Goal: Task Accomplishment & Management: Manage account settings

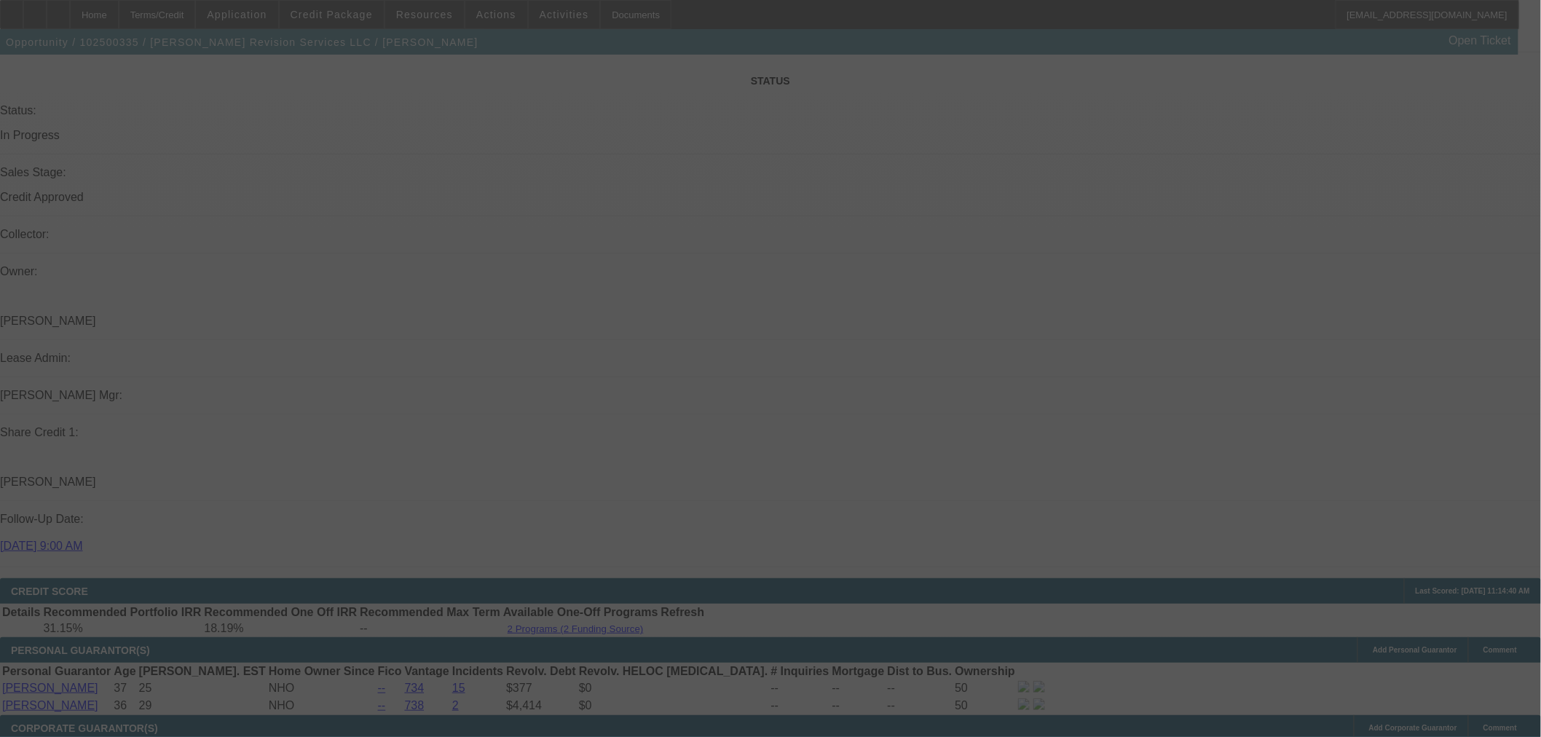
scroll to position [1644, 0]
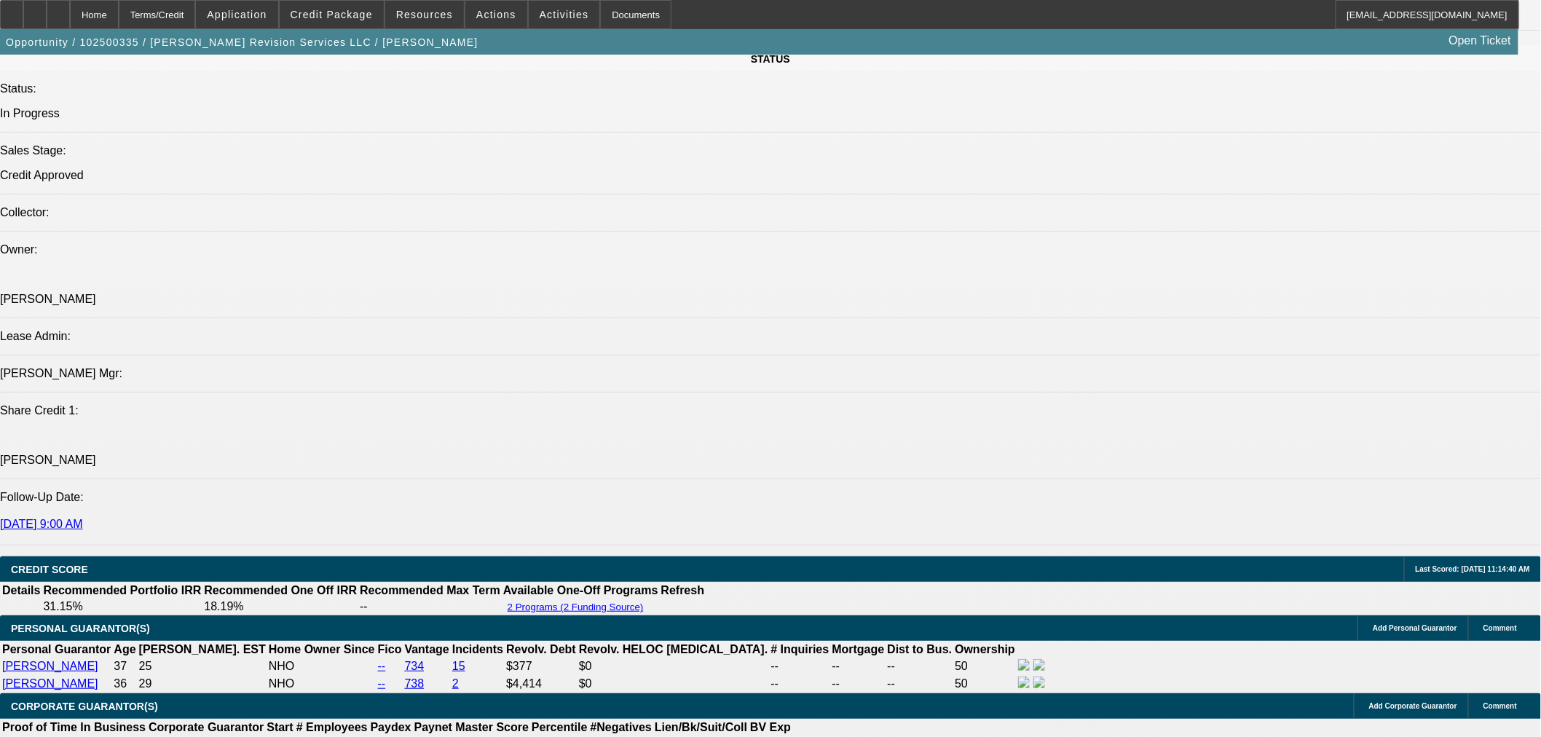
select select "0"
select select "2"
select select "0"
select select "6"
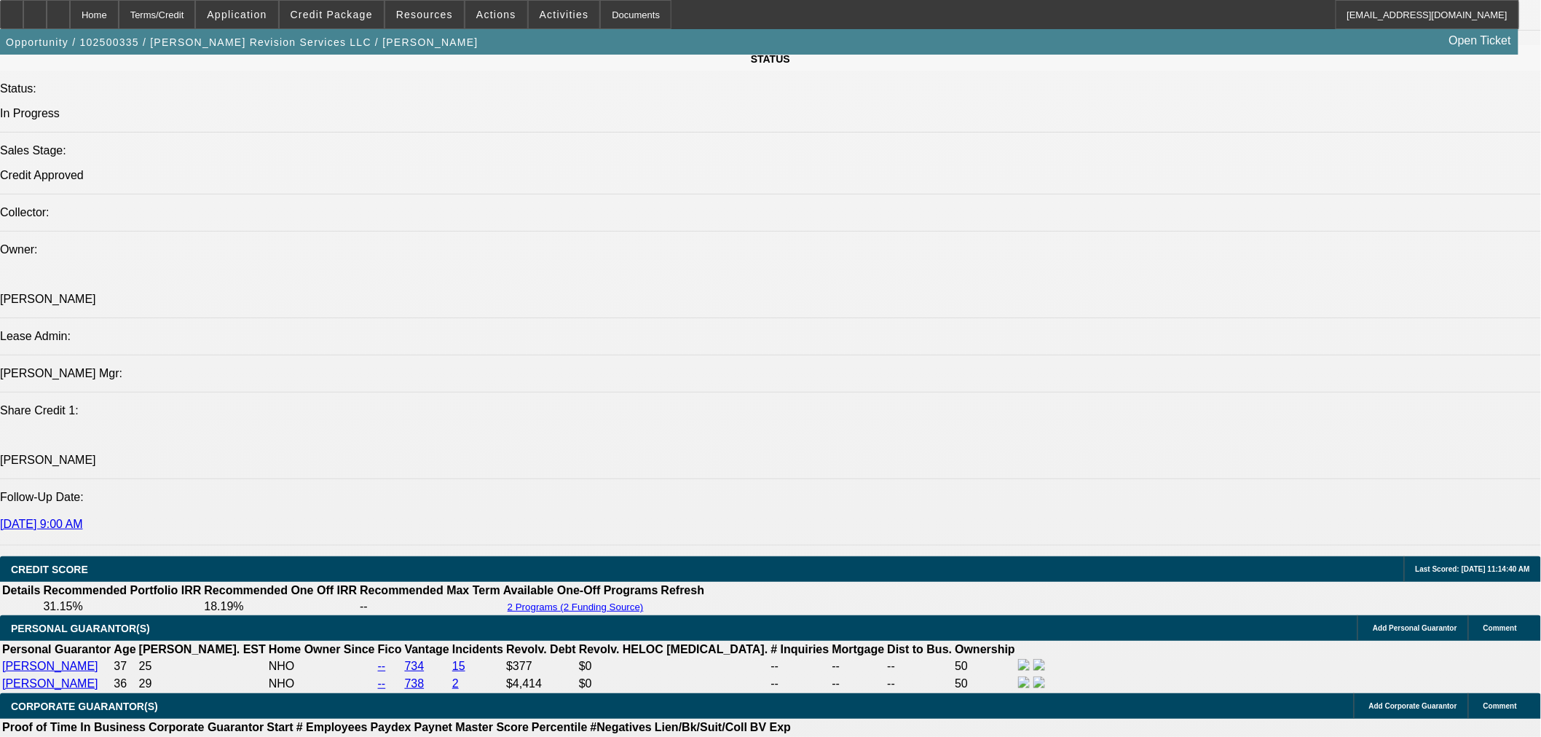
select select "0"
select select "2"
select select "0"
select select "6"
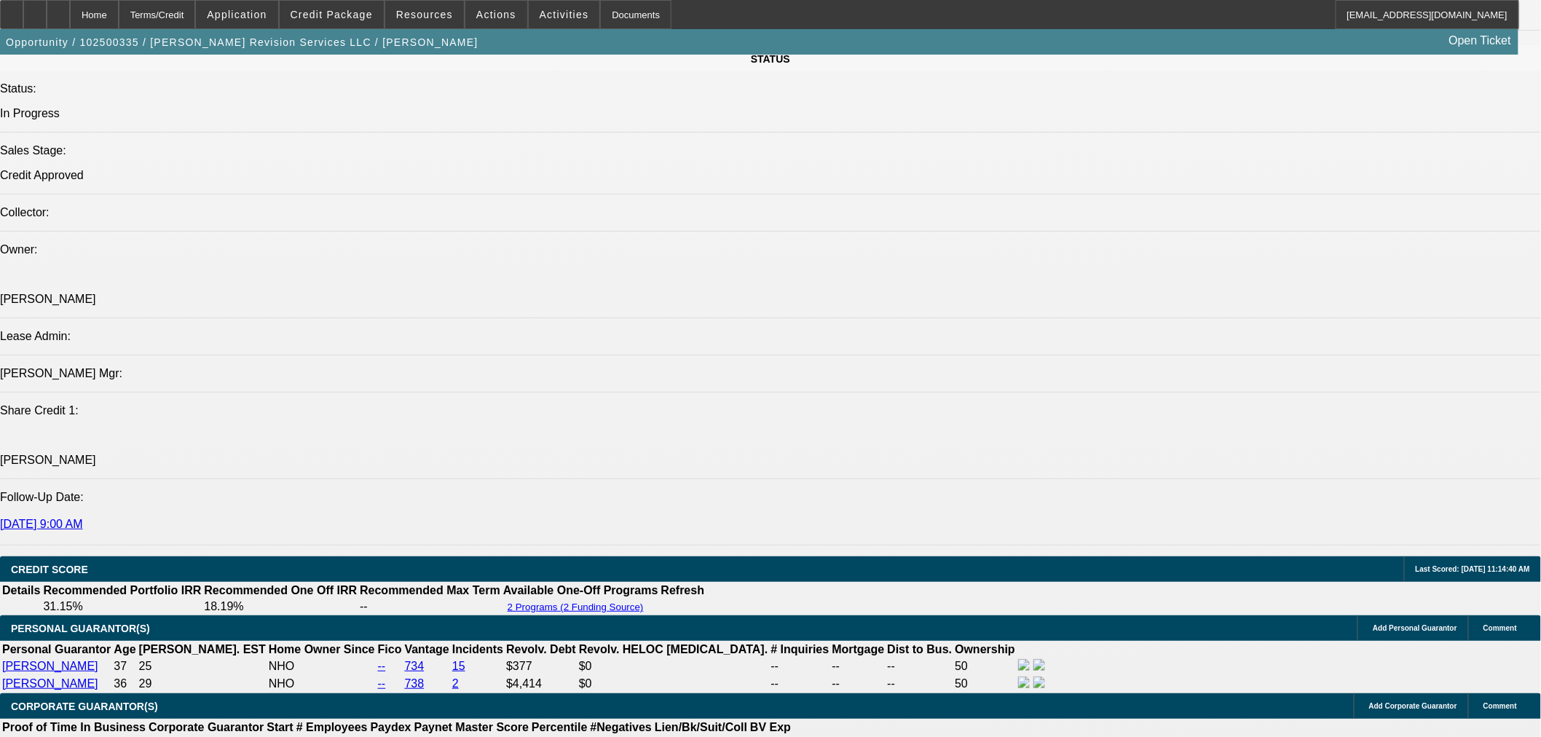
select select "0"
select select "2"
select select "0"
select select "6"
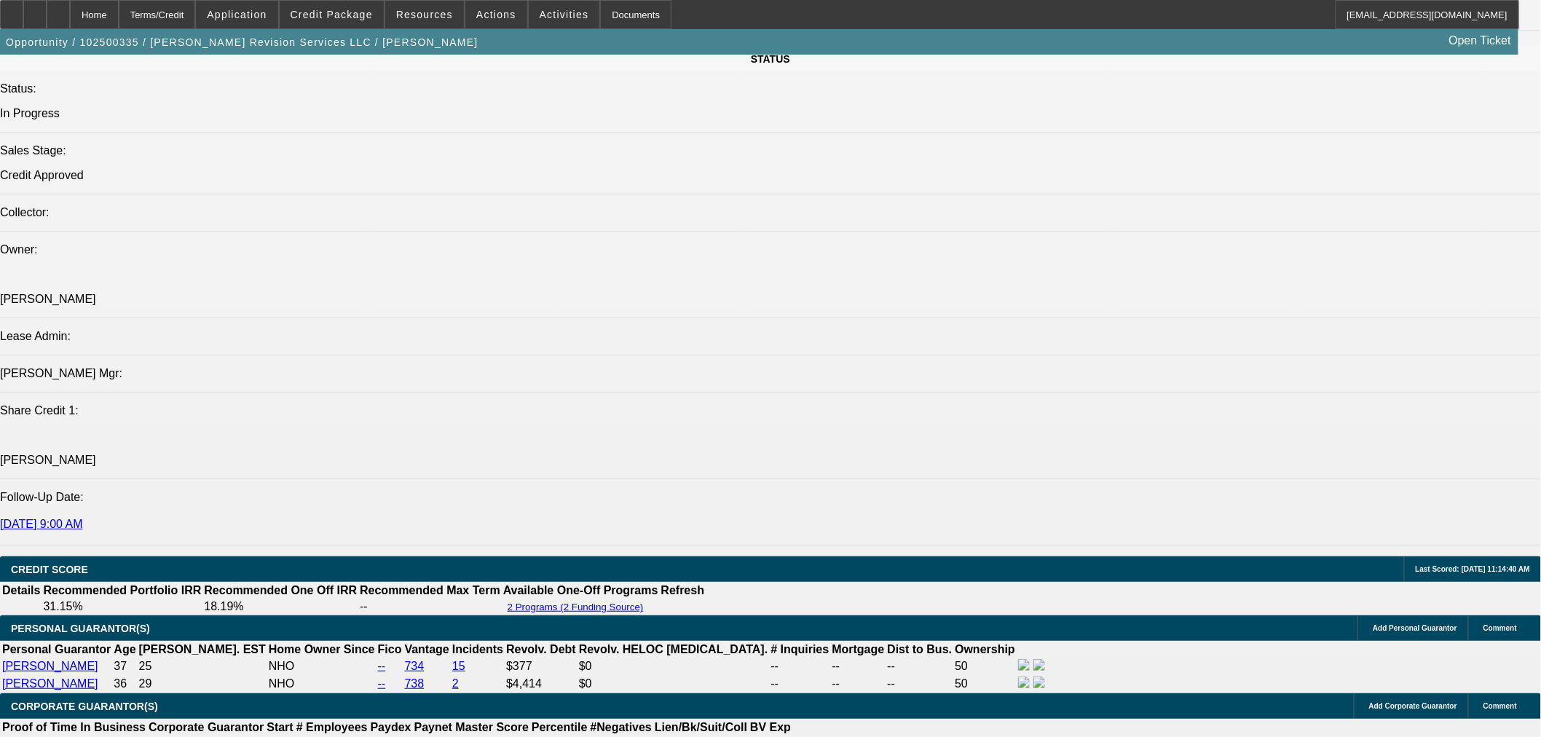
select select "0"
select select "2"
select select "0"
select select "6"
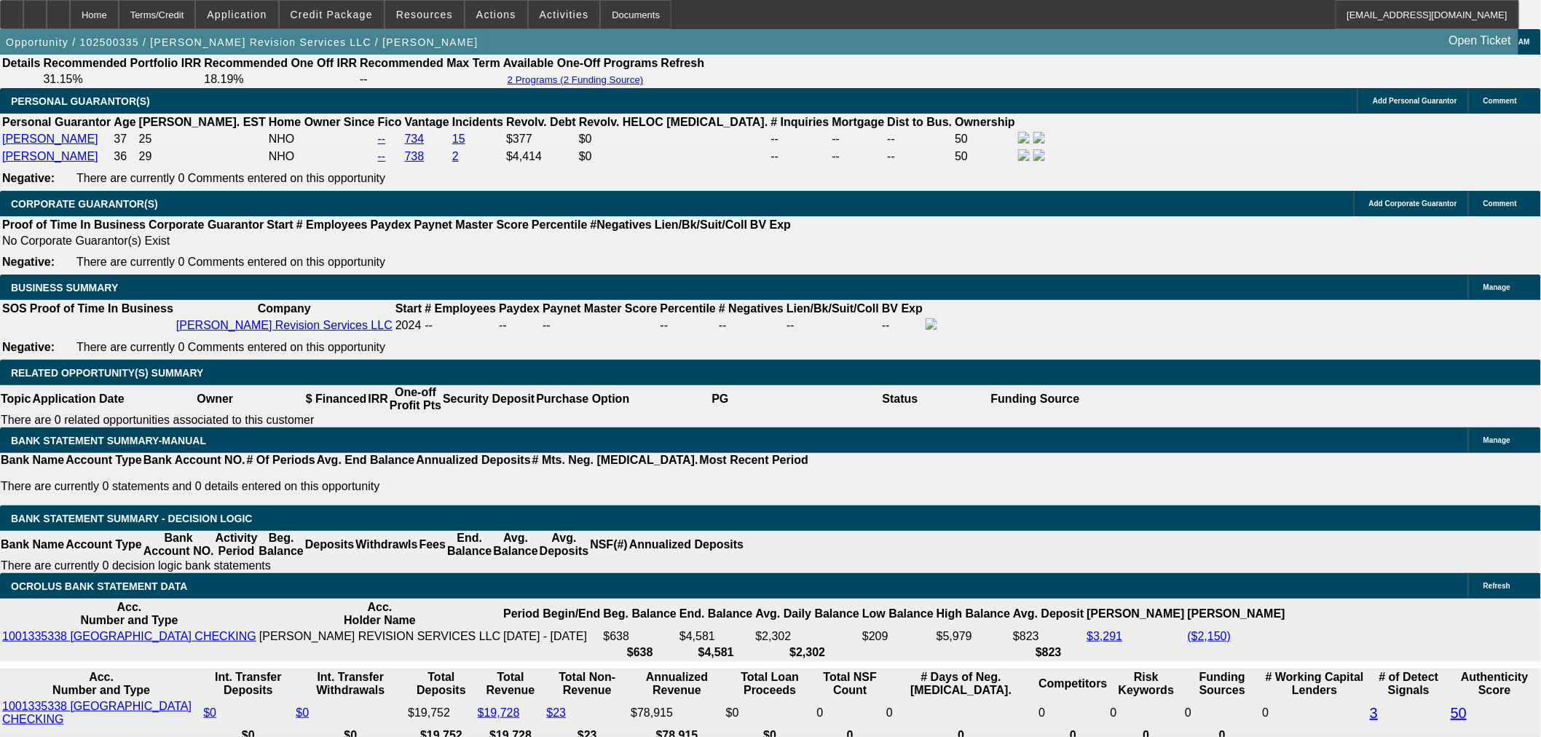
scroll to position [2198, 0]
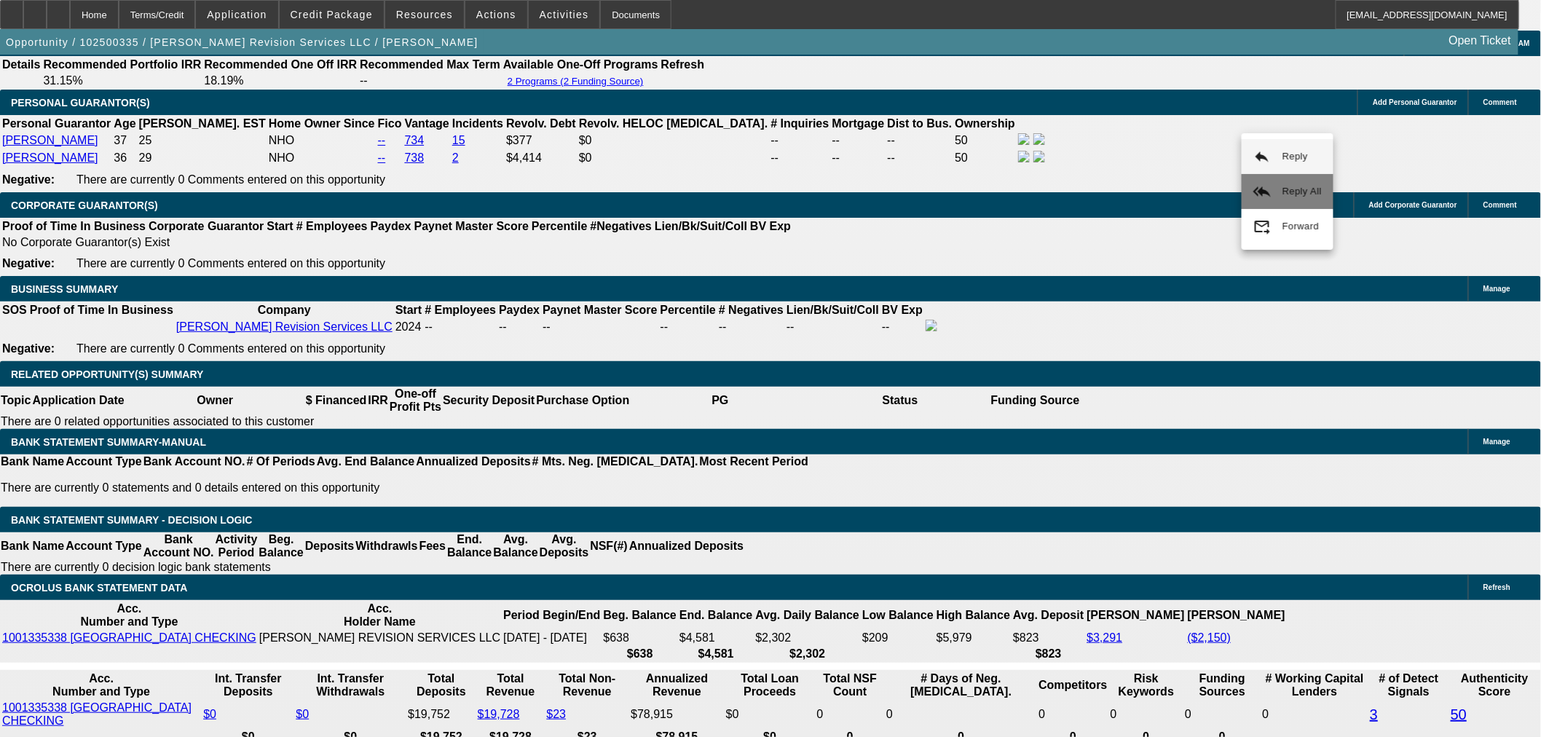
click at [1296, 195] on span "Reply All" at bounding box center [1301, 191] width 39 height 11
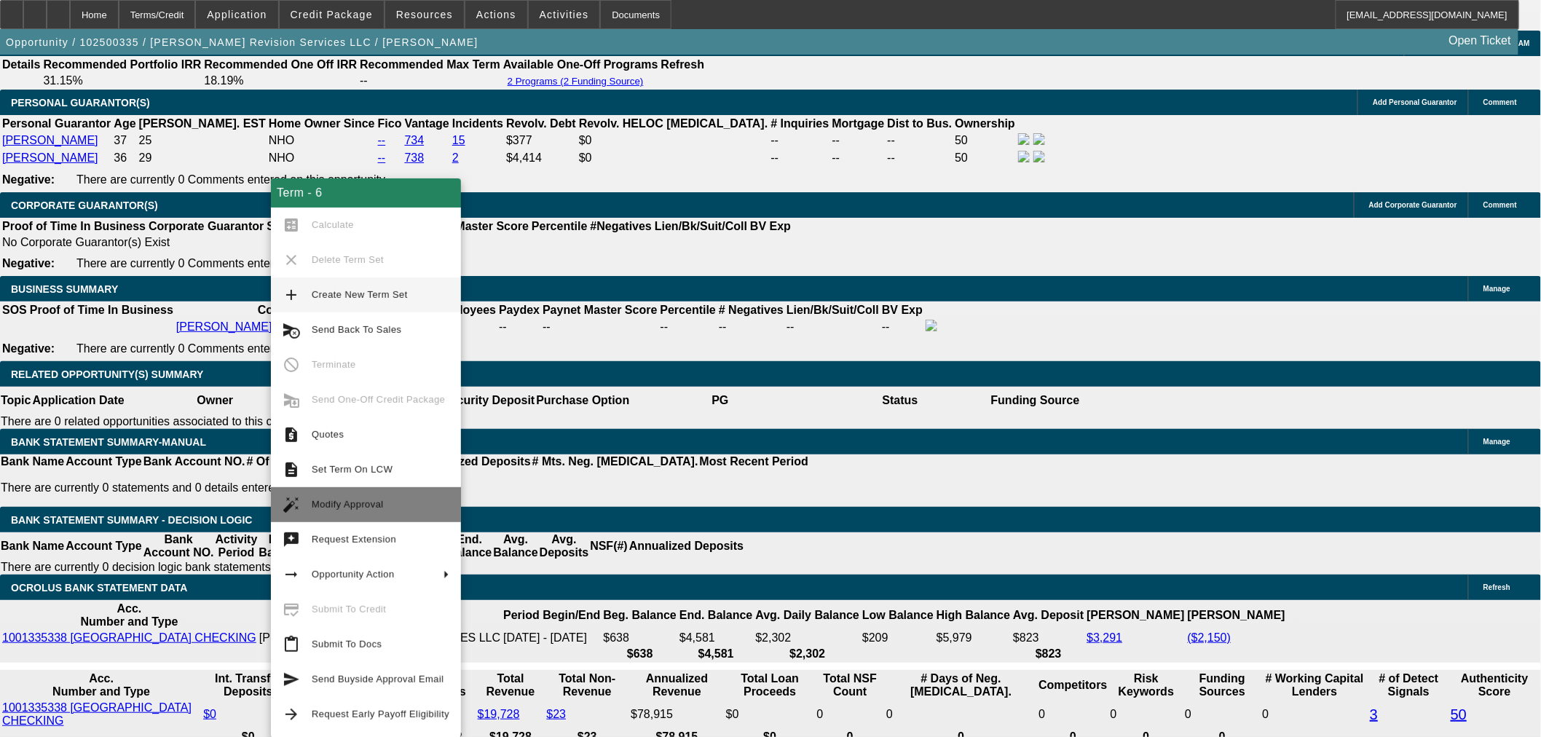
click at [368, 508] on span "Modify Approval" at bounding box center [348, 504] width 72 height 11
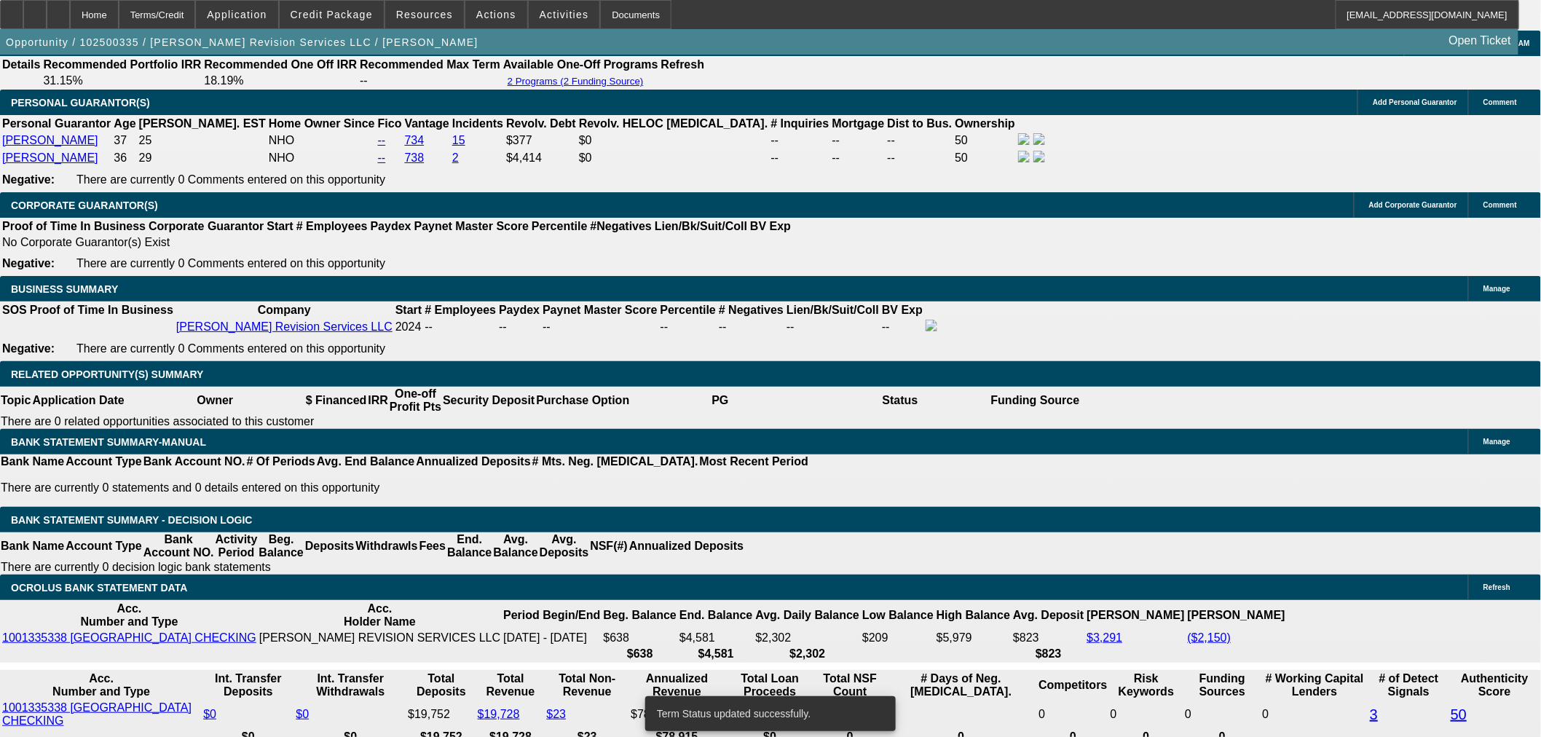
select select "0"
select select "2"
select select "0"
select select "6"
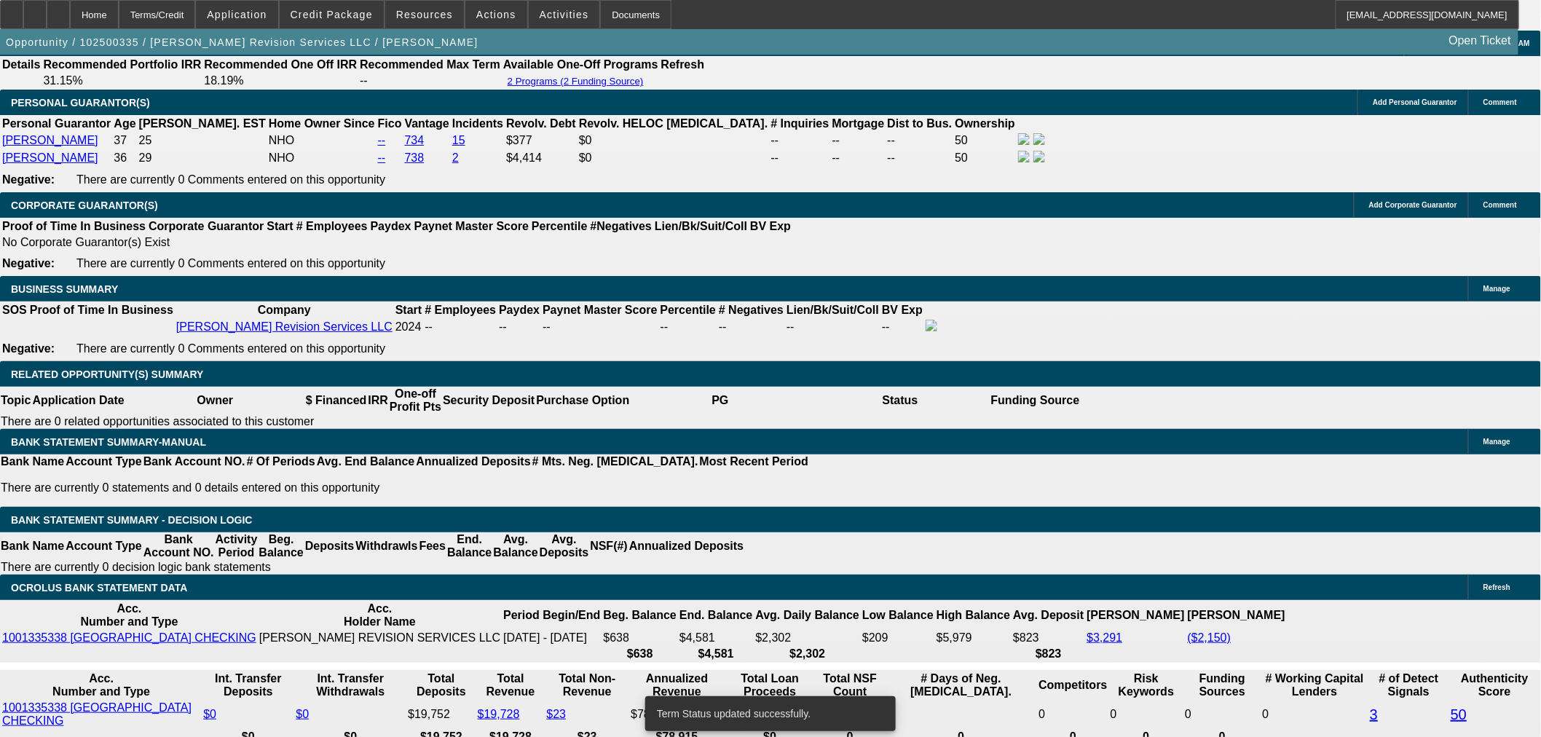
select select "0"
select select "2"
select select "0"
select select "6"
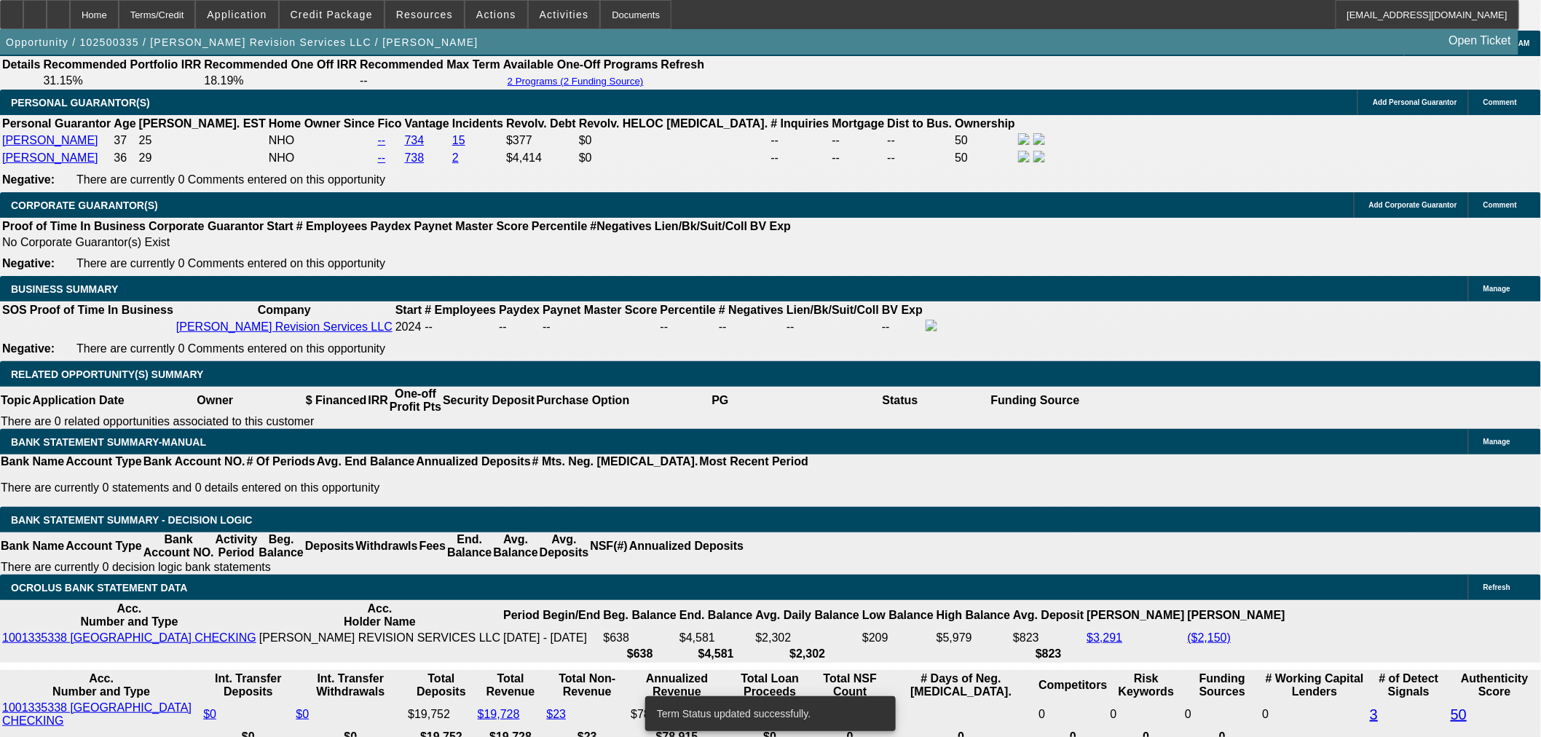
select select "0"
select select "2"
select select "0"
select select "6"
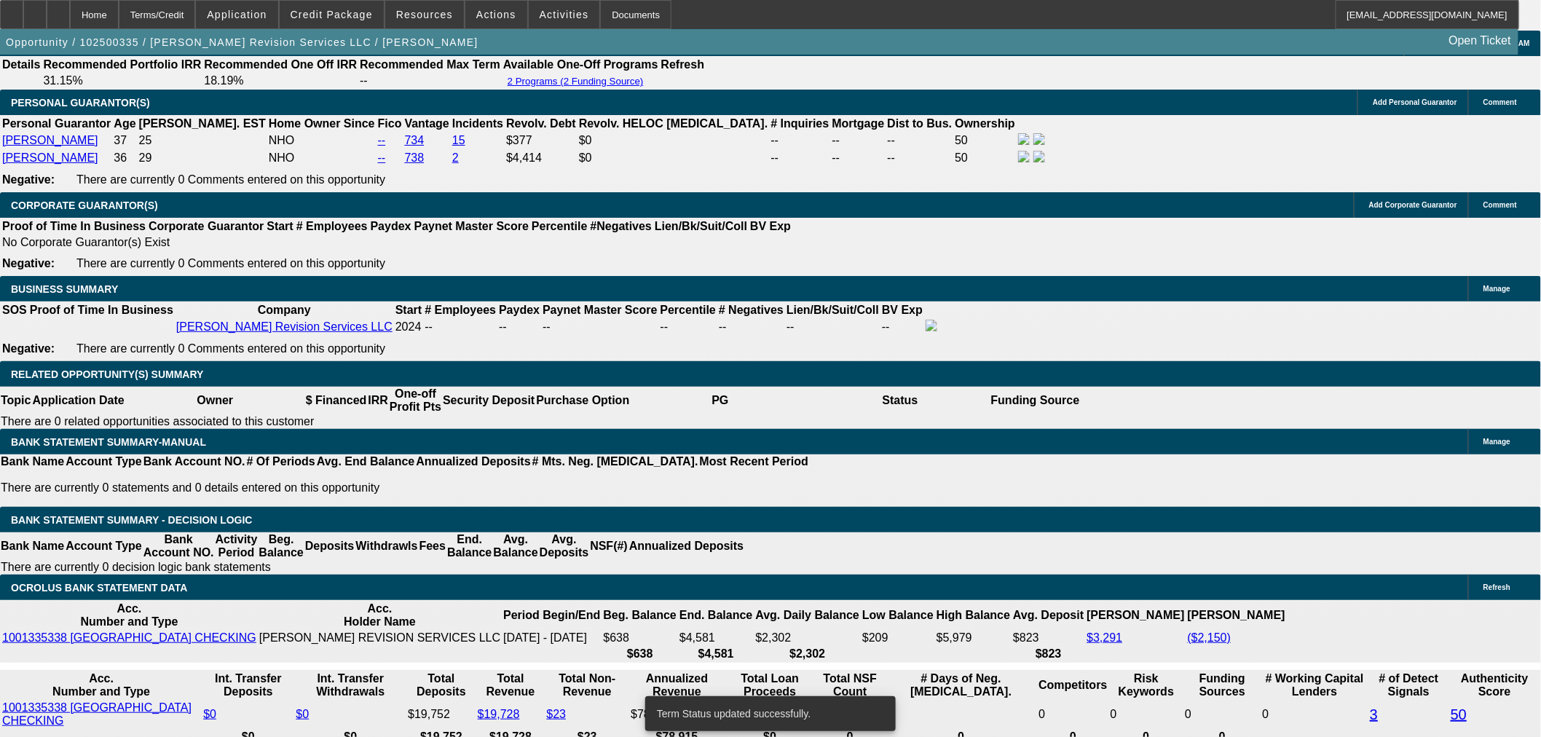
select select "0"
select select "2"
select select "0"
select select "6"
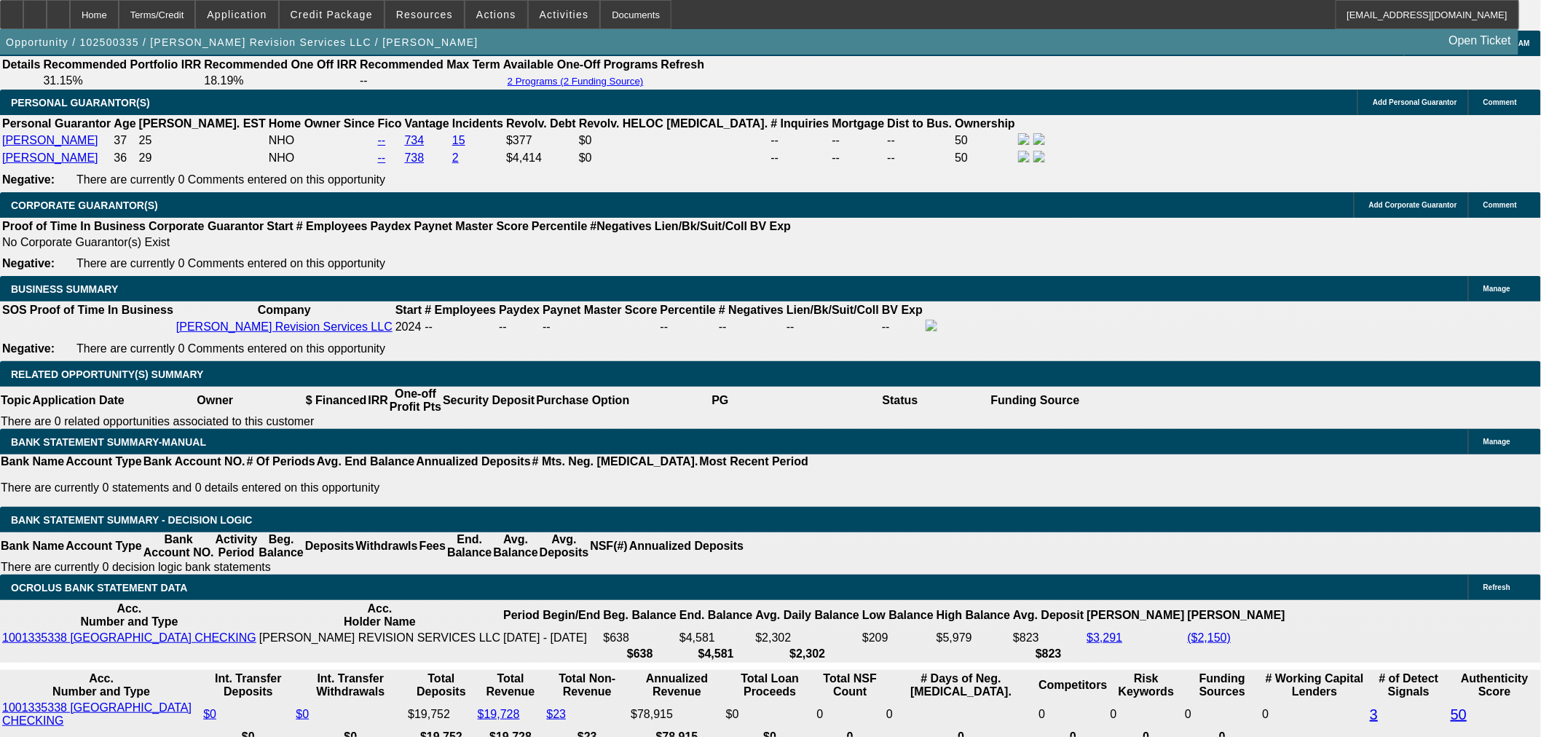
scroll to position [2333, 0]
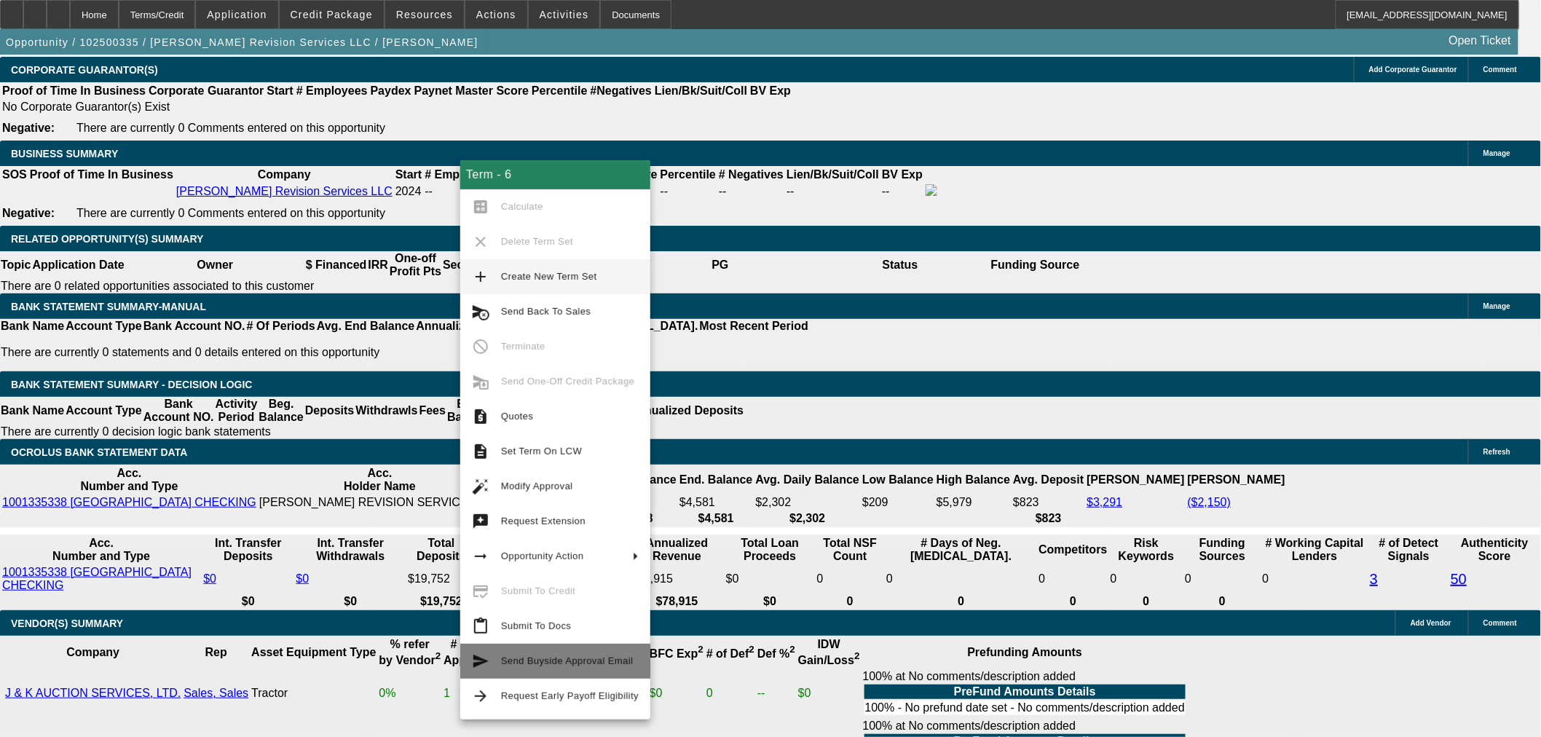
click at [557, 665] on span "Send Buyside Approval Email" at bounding box center [567, 660] width 133 height 11
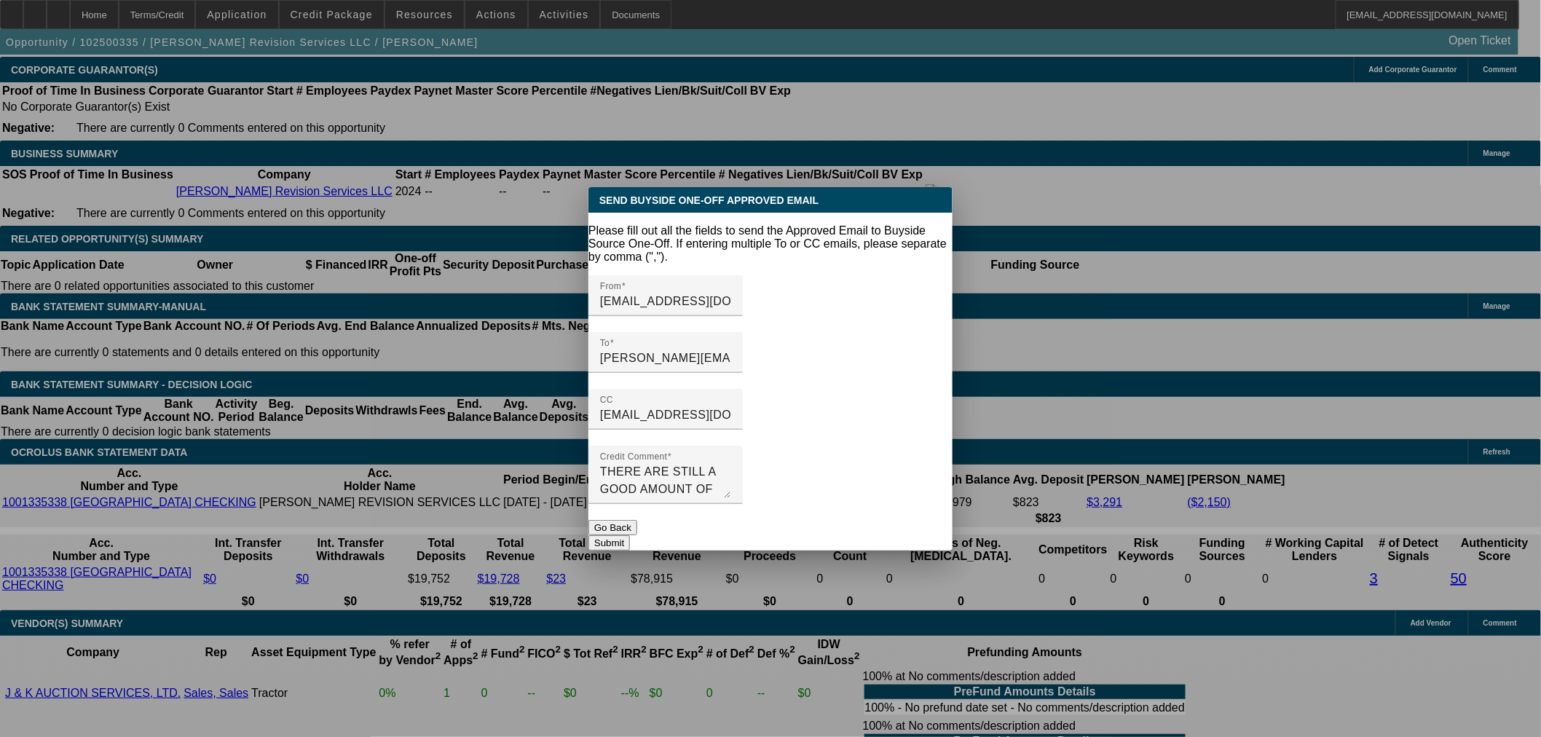
scroll to position [0, 0]
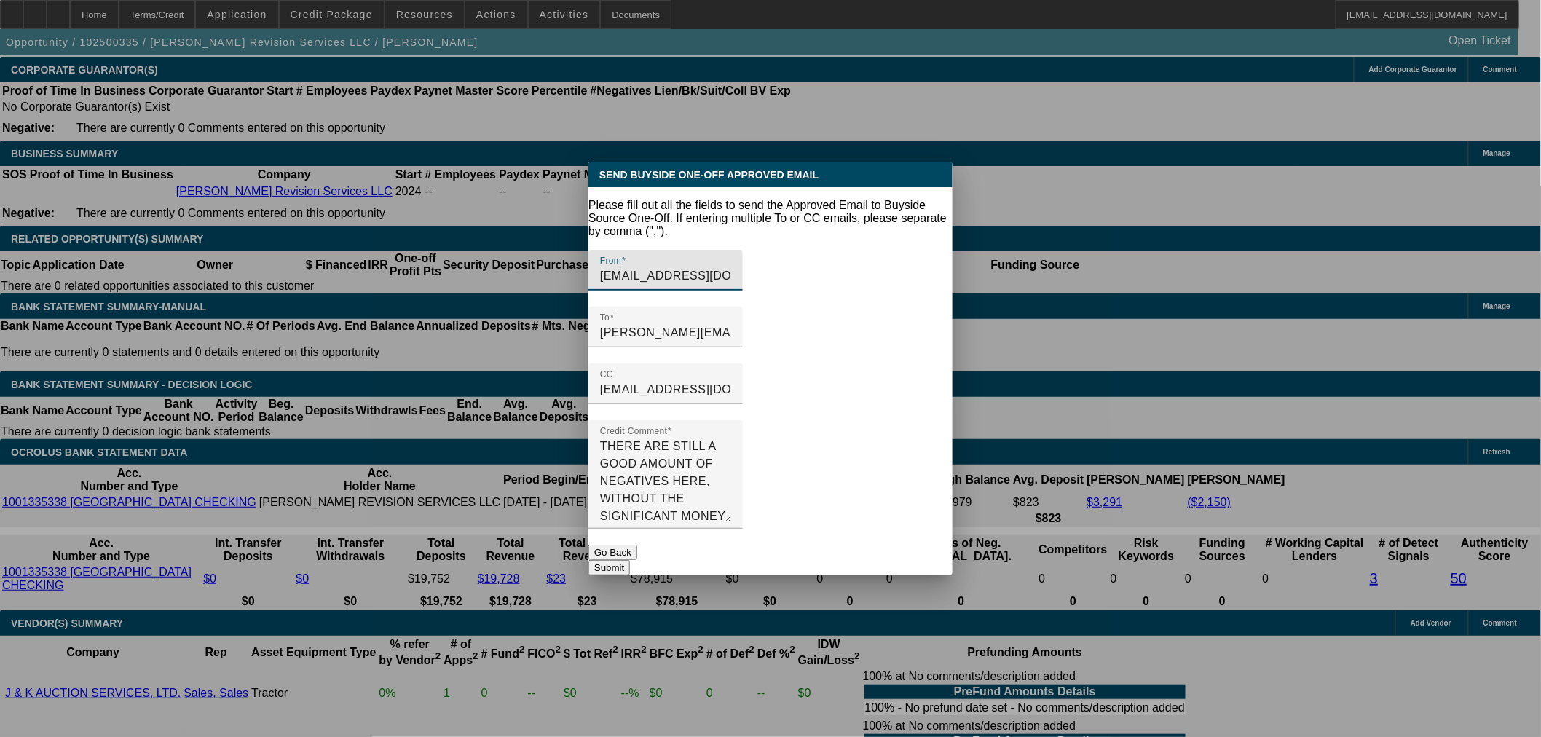
drag, startPoint x: 928, startPoint y: 475, endPoint x: 933, endPoint y: 526, distance: 51.2
click at [933, 526] on form "Please fill out all the fields to send the Approved Email to Buyside Source One…" at bounding box center [770, 387] width 364 height 377
click at [731, 324] on input "[PERSON_NAME][EMAIL_ADDRESS][DOMAIN_NAME]" at bounding box center [665, 332] width 131 height 17
click at [724, 324] on input "[PERSON_NAME][EMAIL_ADDRESS][DOMAIN_NAME]" at bounding box center [665, 332] width 131 height 17
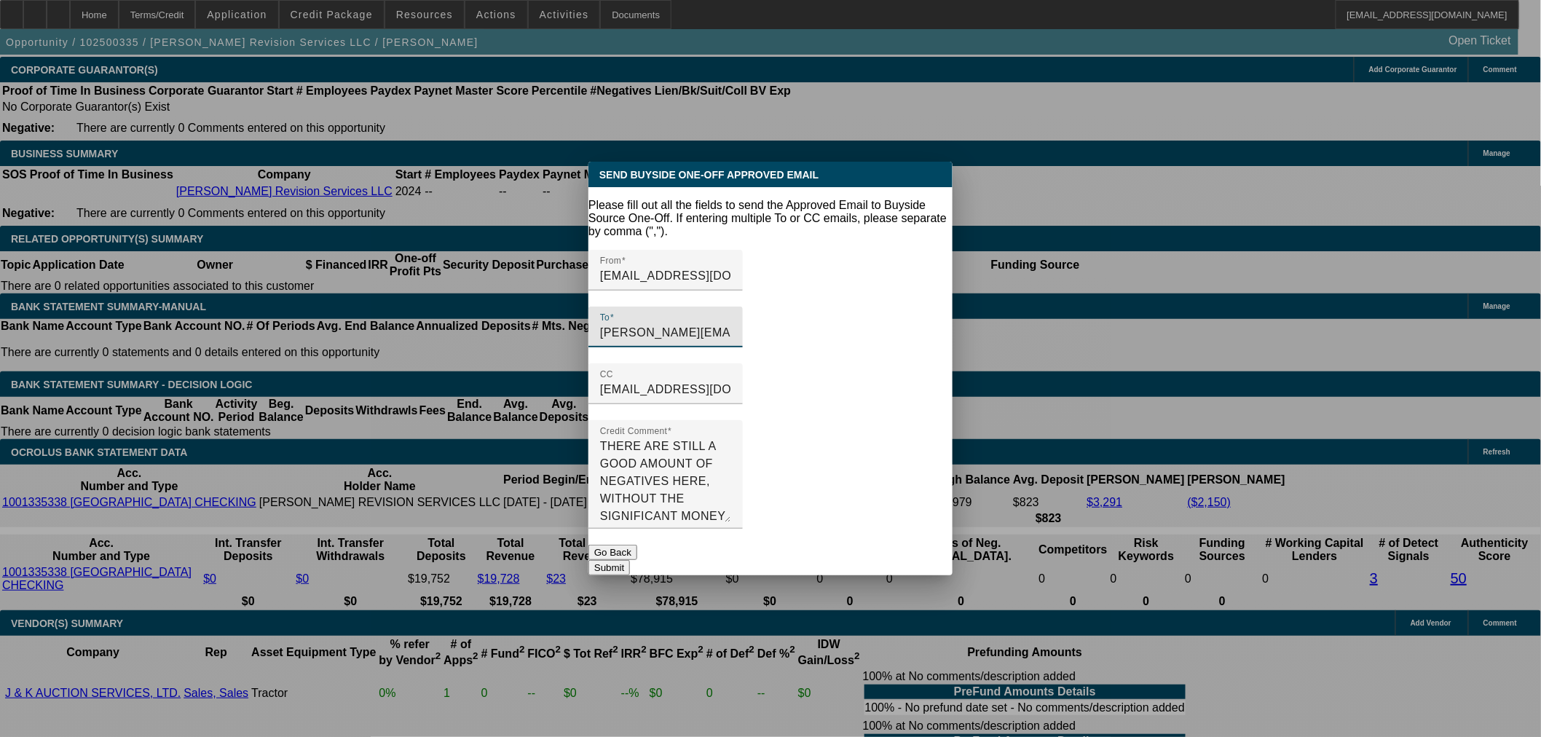
click at [724, 324] on input "[PERSON_NAME][EMAIL_ADDRESS][DOMAIN_NAME]" at bounding box center [665, 332] width 131 height 17
paste input "[PERSON_NAME]"
type input "[PERSON_NAME][EMAIL_ADDRESS][DOMAIN_NAME]"
click at [630, 560] on button "Submit" at bounding box center [609, 567] width 42 height 15
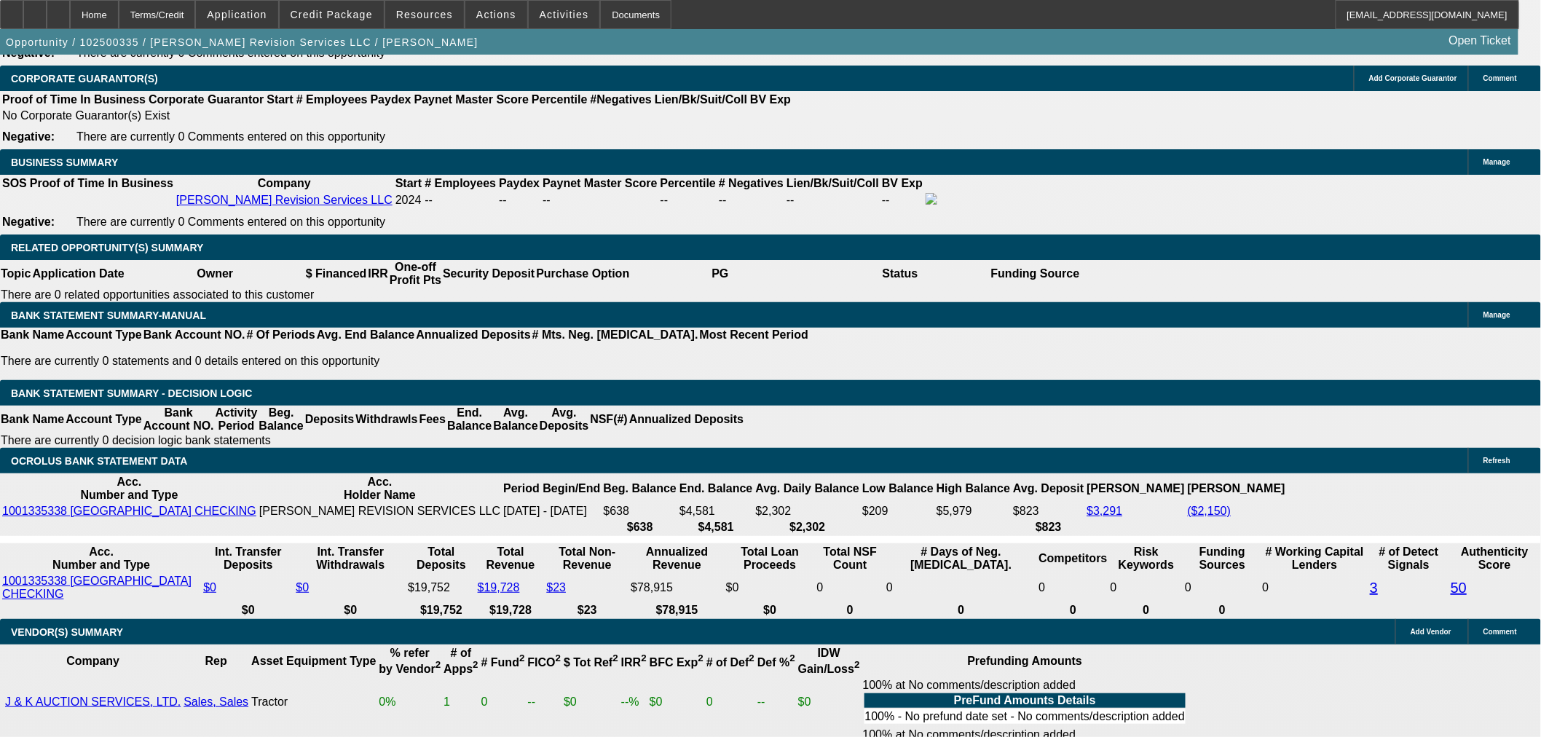
scroll to position [2198, 0]
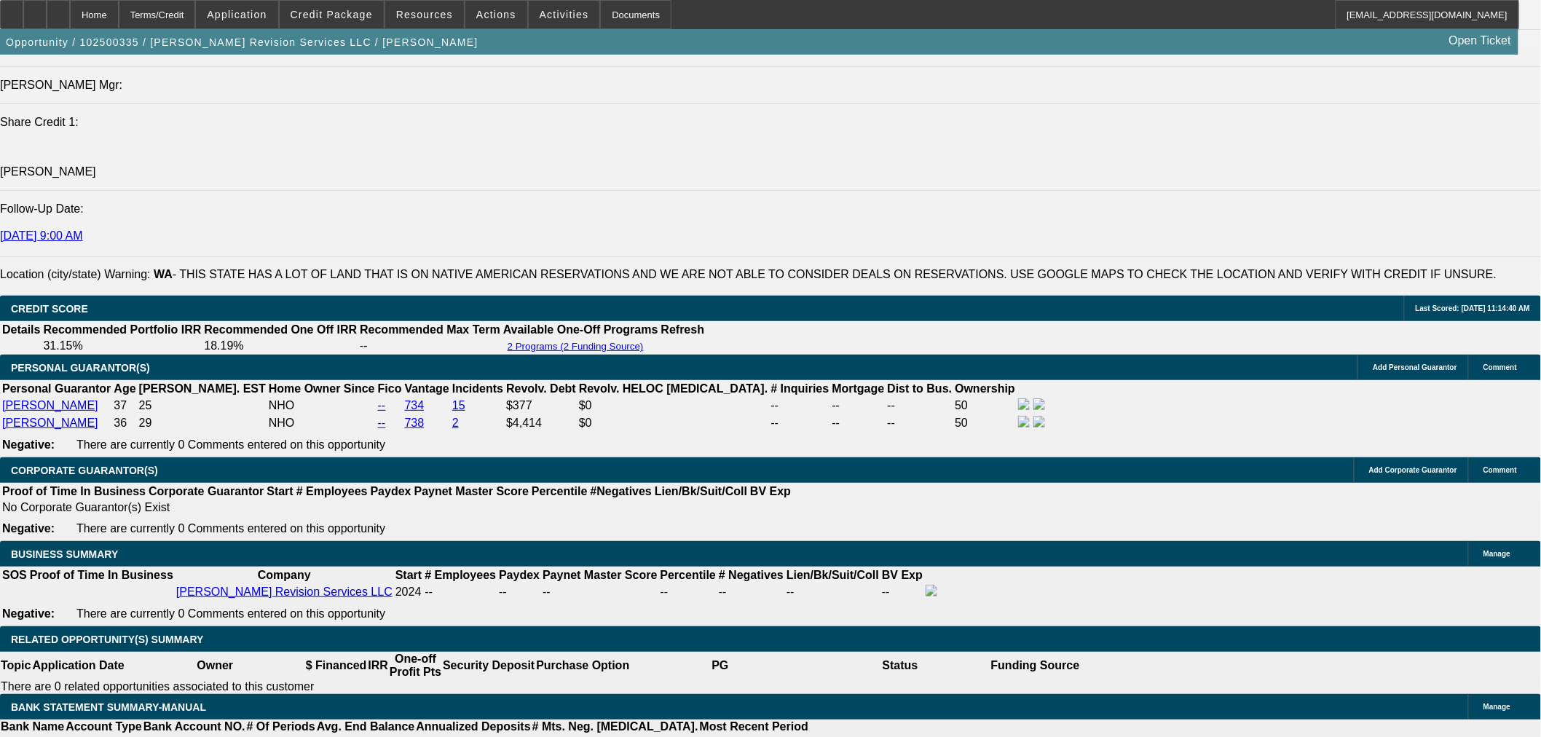
scroll to position [1928, 0]
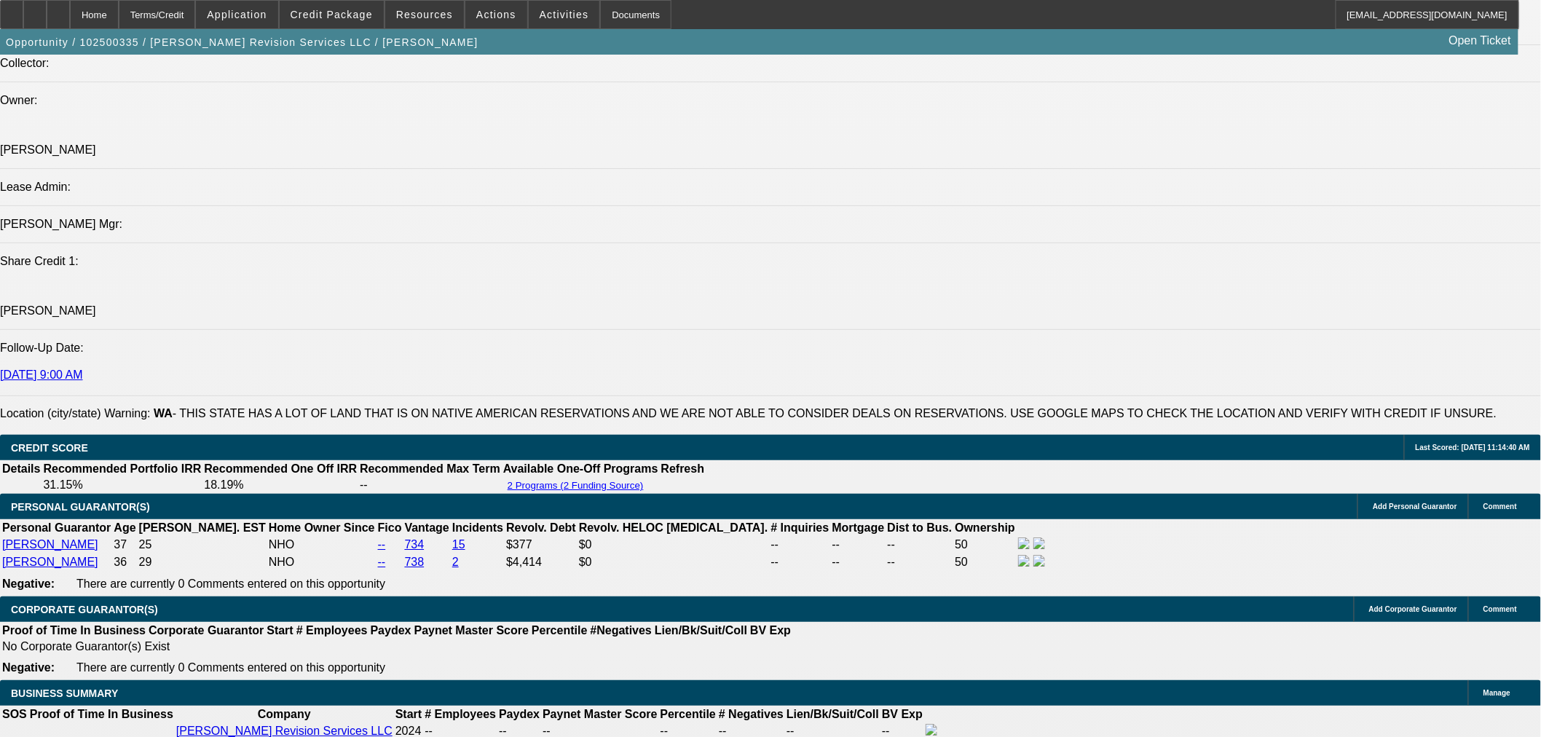
scroll to position [0, 0]
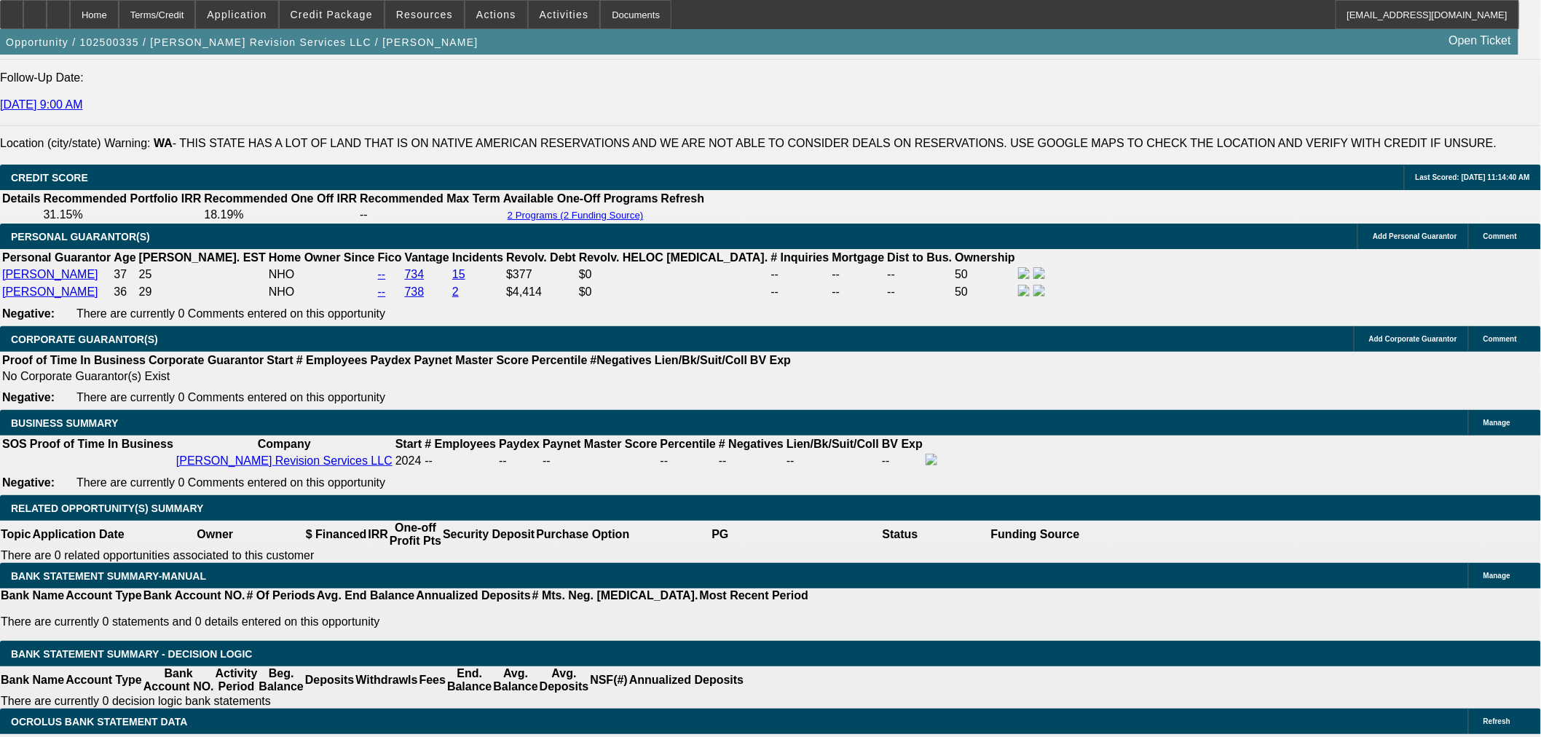
scroll to position [2198, 0]
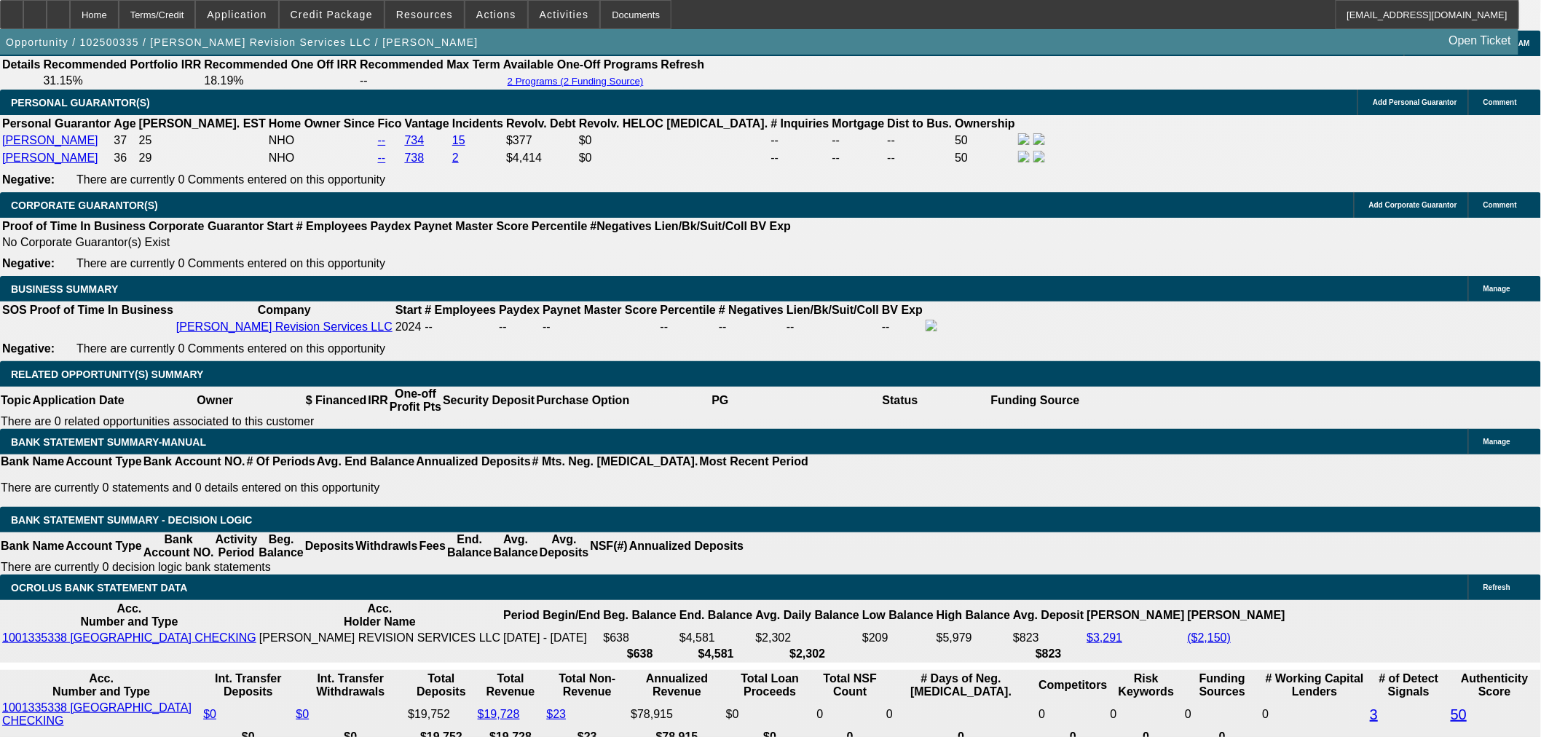
type input "58"
type input "$116.00"
type input "UNKNOWN"
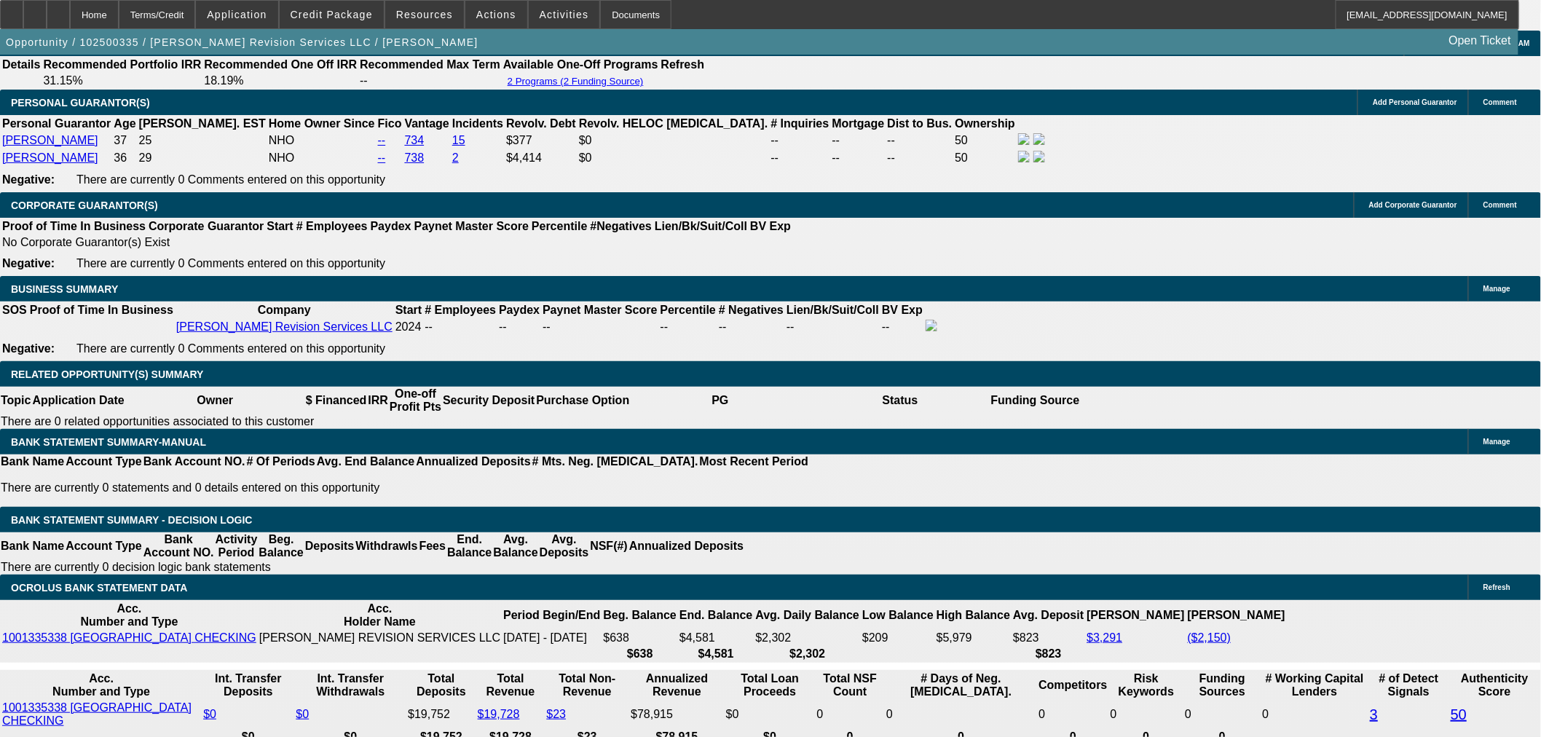
type input "580"
type input "31"
type input "$1,160.00"
type input "580.61"
type input "31.1"
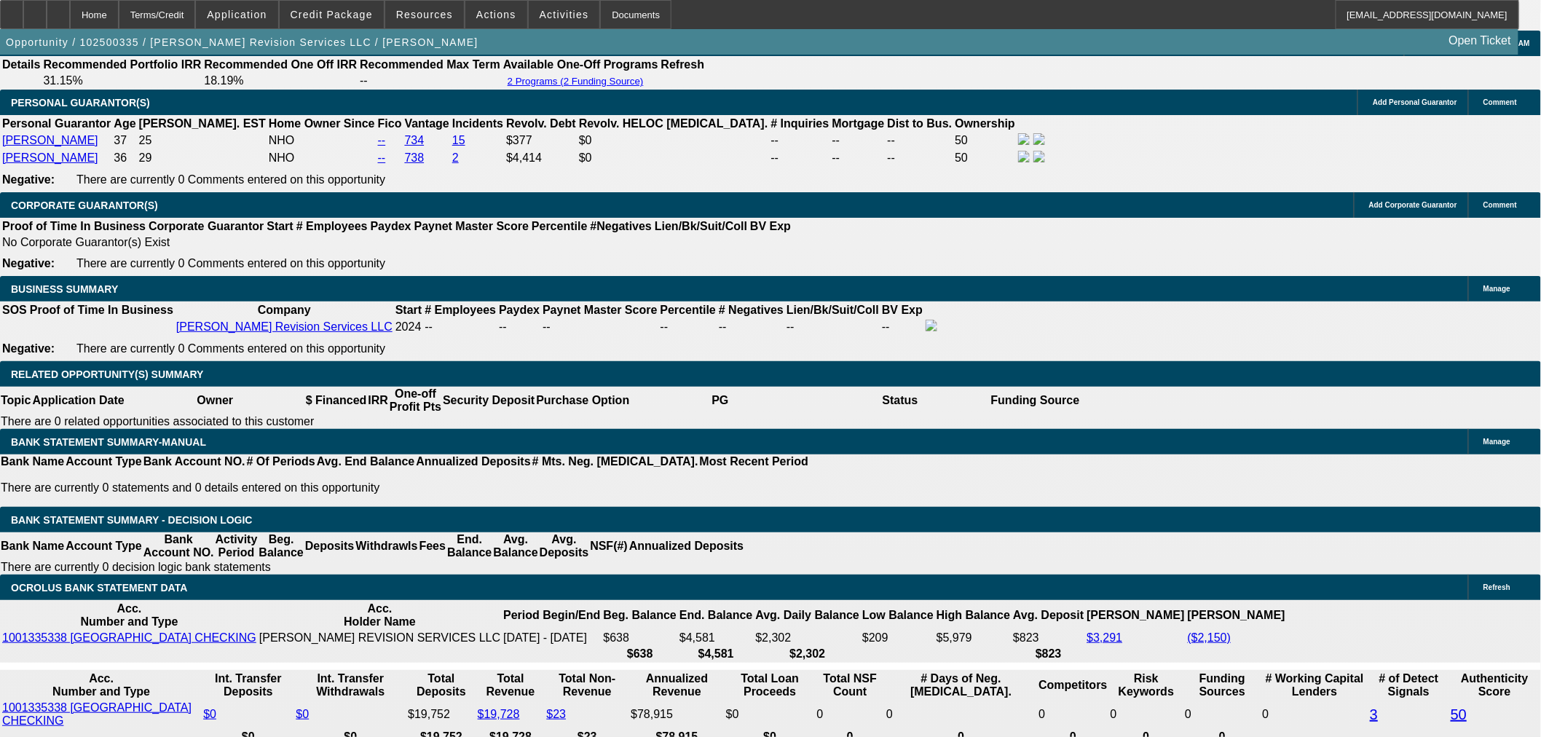
type input "$1,161.22"
type input "$580.61"
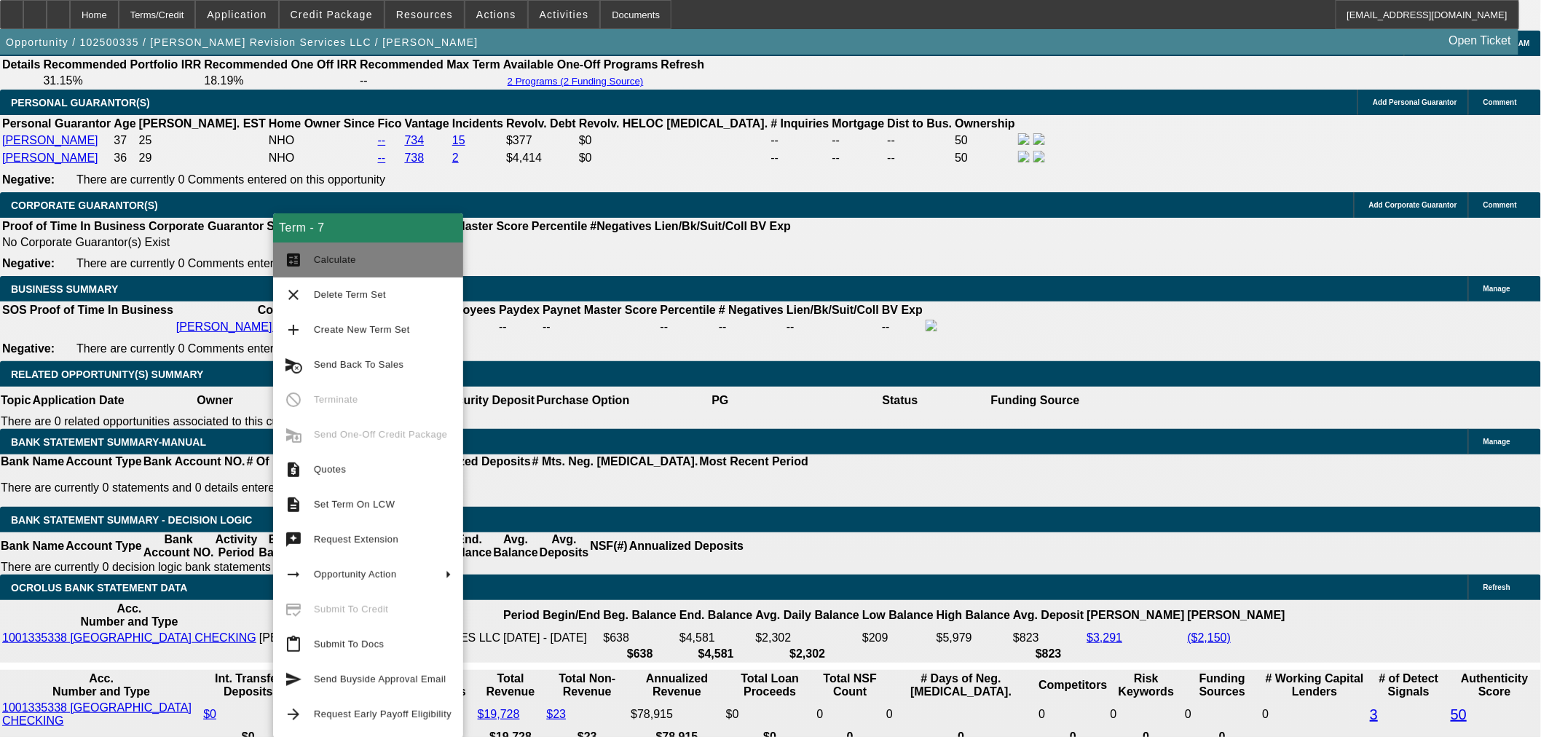
click at [317, 263] on span "Calculate" at bounding box center [335, 259] width 42 height 11
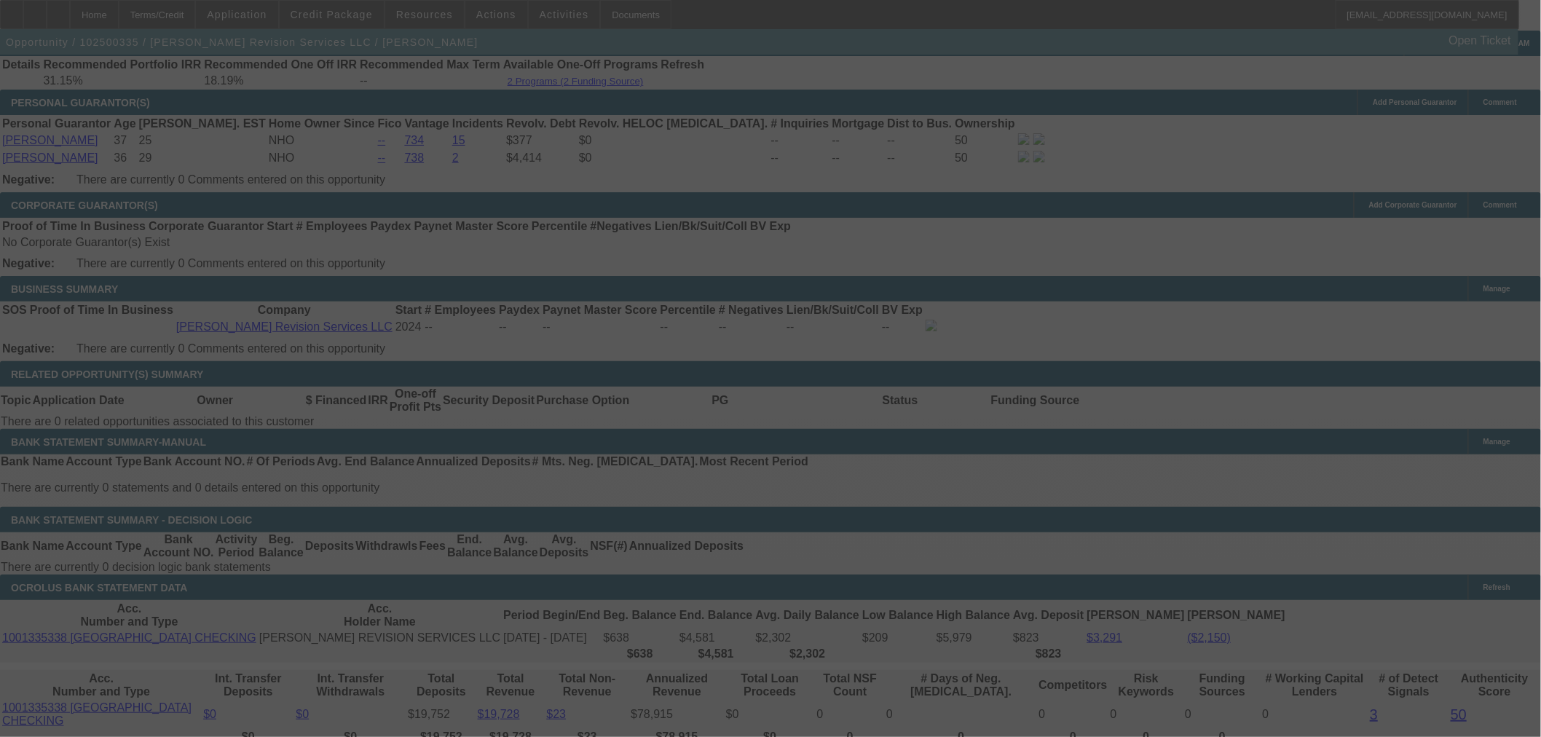
select select "0"
select select "2"
select select "0"
select select "6"
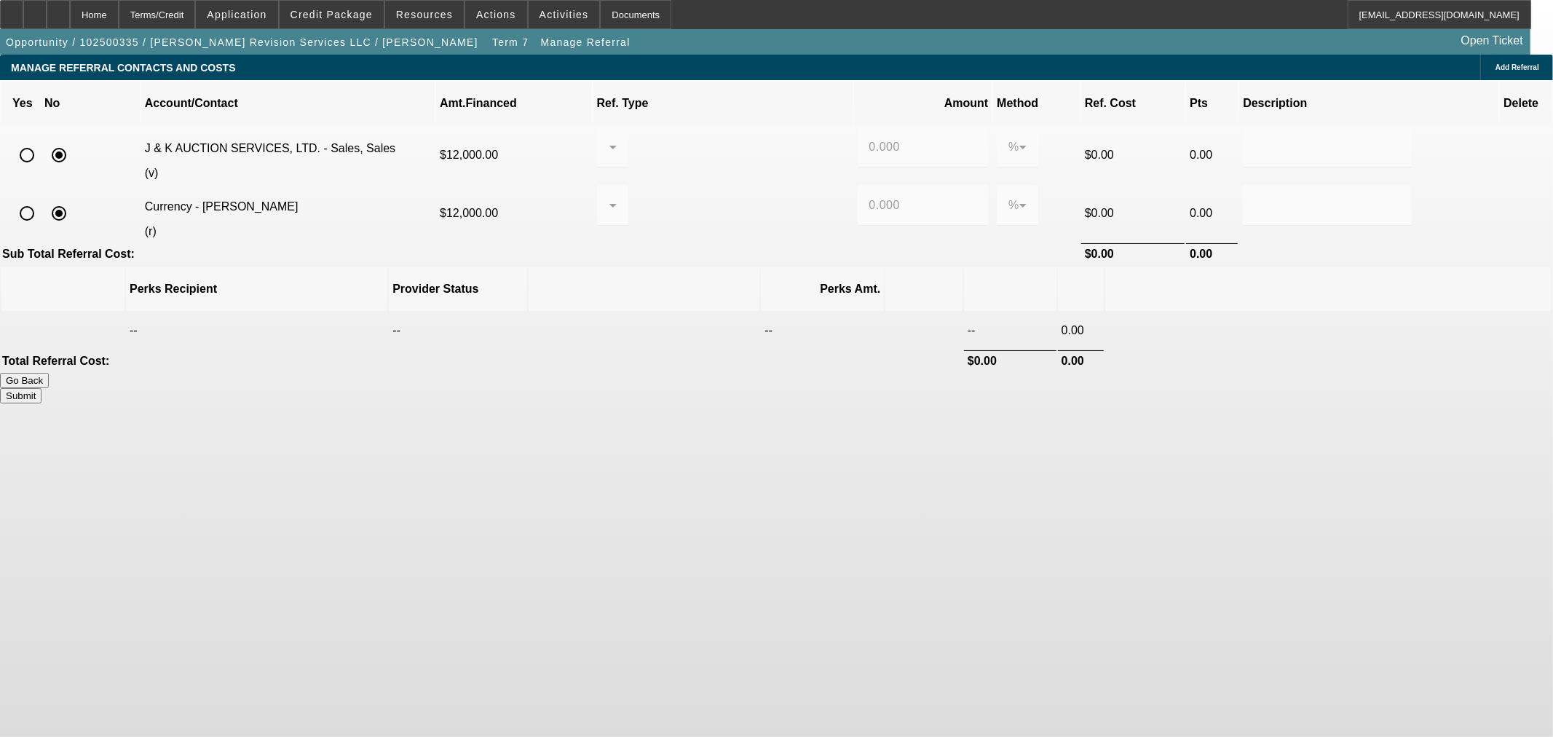
click at [42, 199] on input "radio" at bounding box center [26, 213] width 29 height 29
radio input "true"
click at [610, 197] on div at bounding box center [609, 205] width 1 height 17
click at [761, 264] on span "Pay vendor COMPANY" at bounding box center [732, 261] width 127 height 17
click at [870, 197] on input "0.000" at bounding box center [924, 205] width 108 height 17
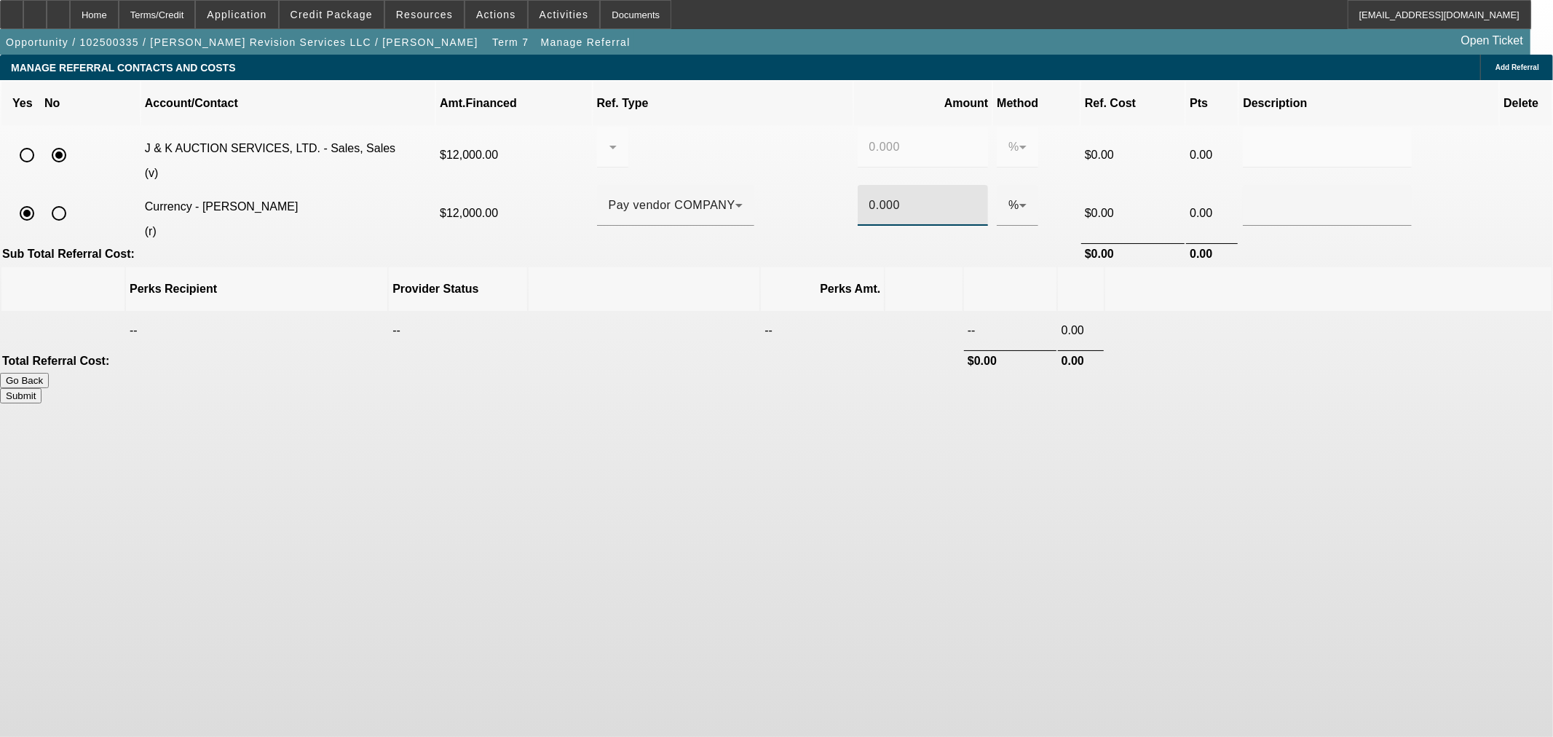
click at [870, 197] on input "0.000" at bounding box center [924, 205] width 108 height 17
type input "8"
click at [1132, 438] on body "Home Terms/Credit Application Credit Package Resources Actions Activities Docum…" at bounding box center [776, 368] width 1553 height 737
click at [42, 388] on button "Submit" at bounding box center [21, 395] width 42 height 15
type input "0.000"
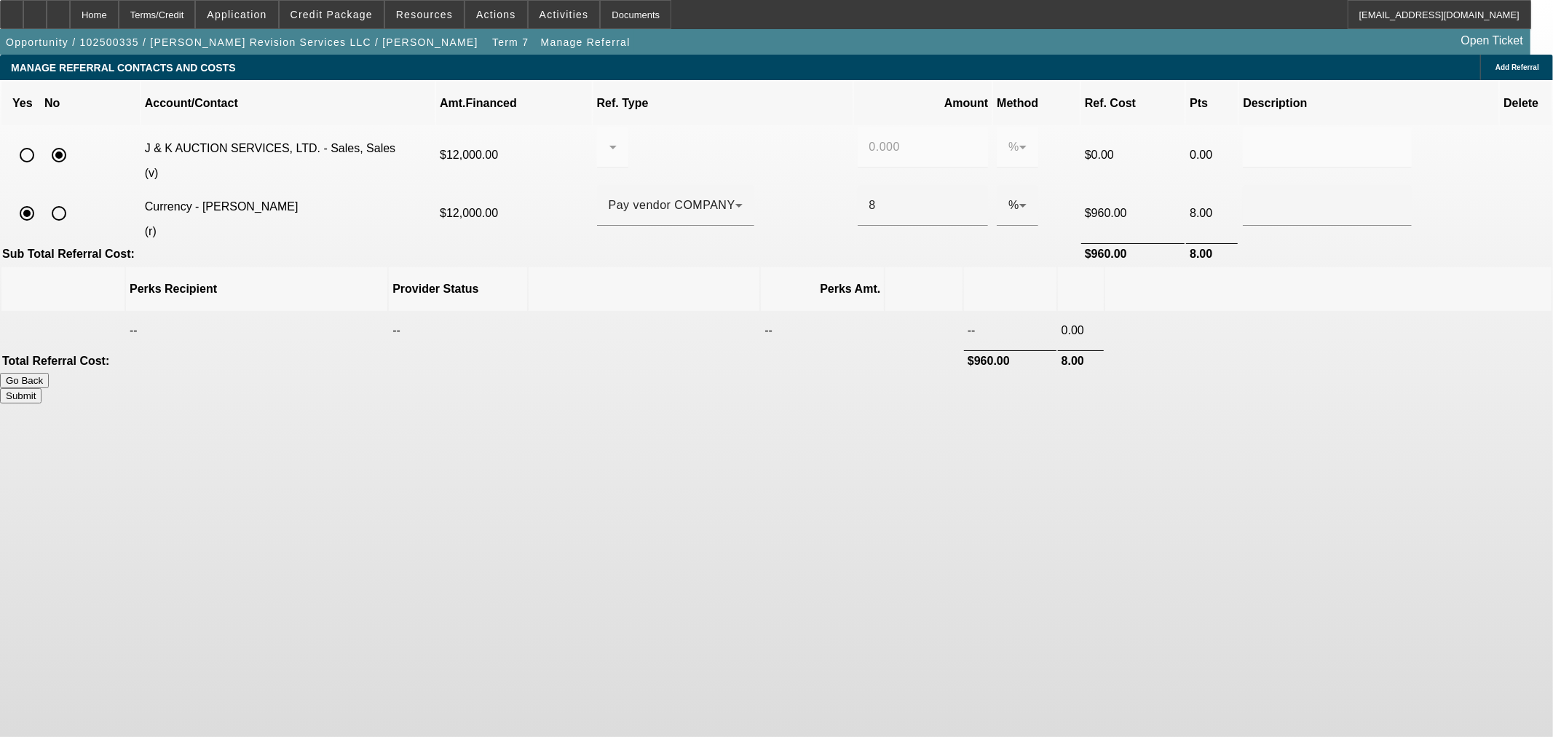
type input "8.000"
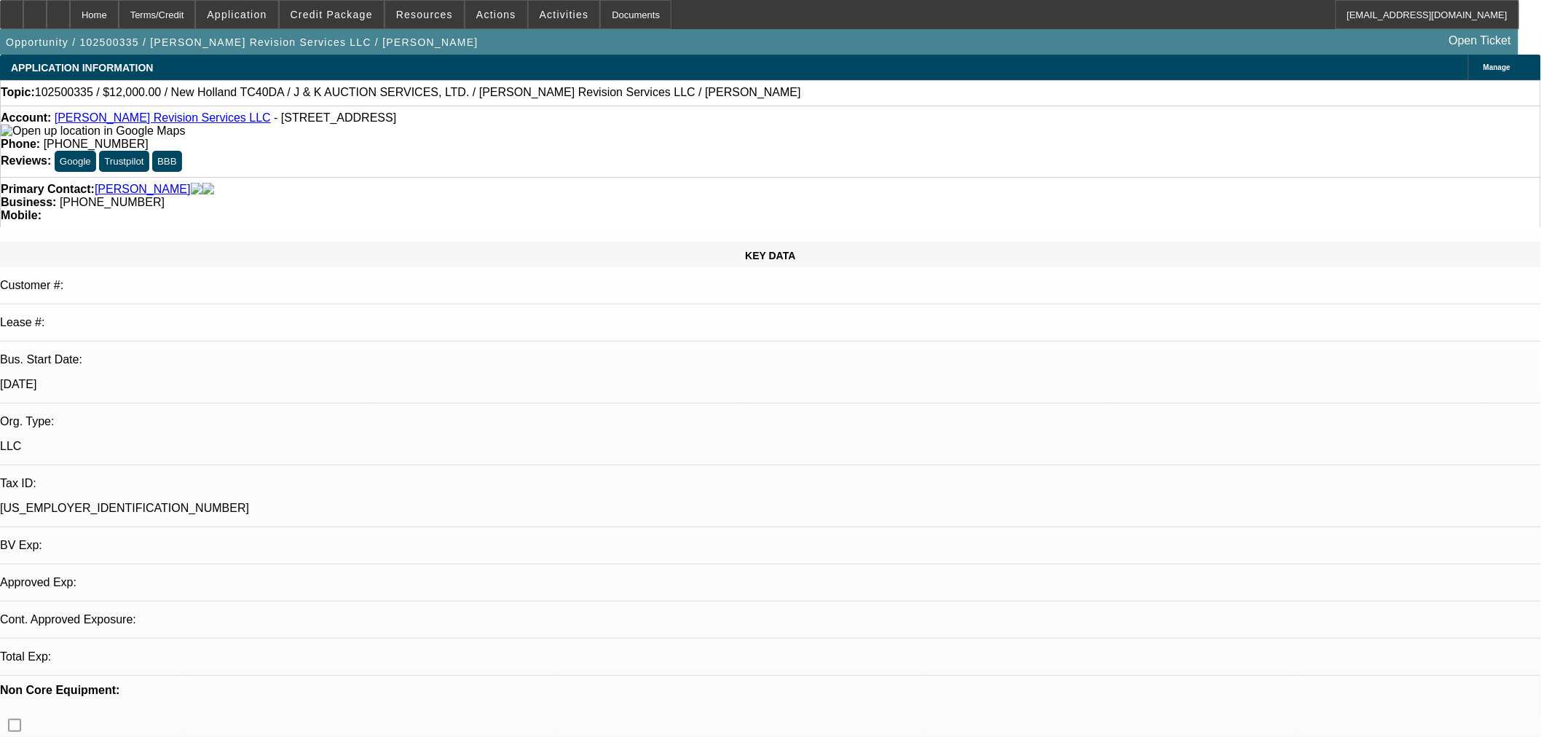
select select "0"
select select "2"
select select "0"
select select "6"
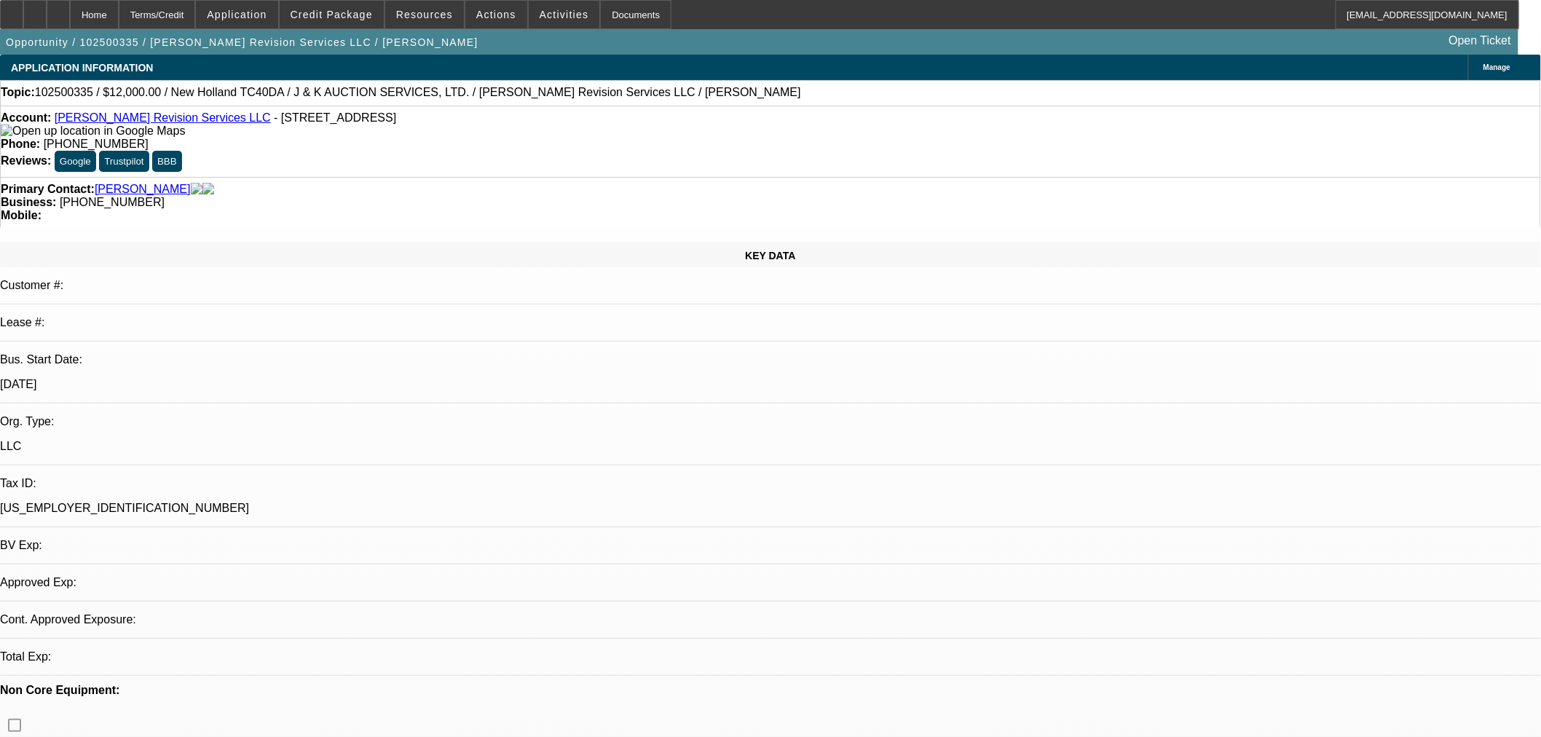
select select "0"
select select "2"
select select "0"
select select "6"
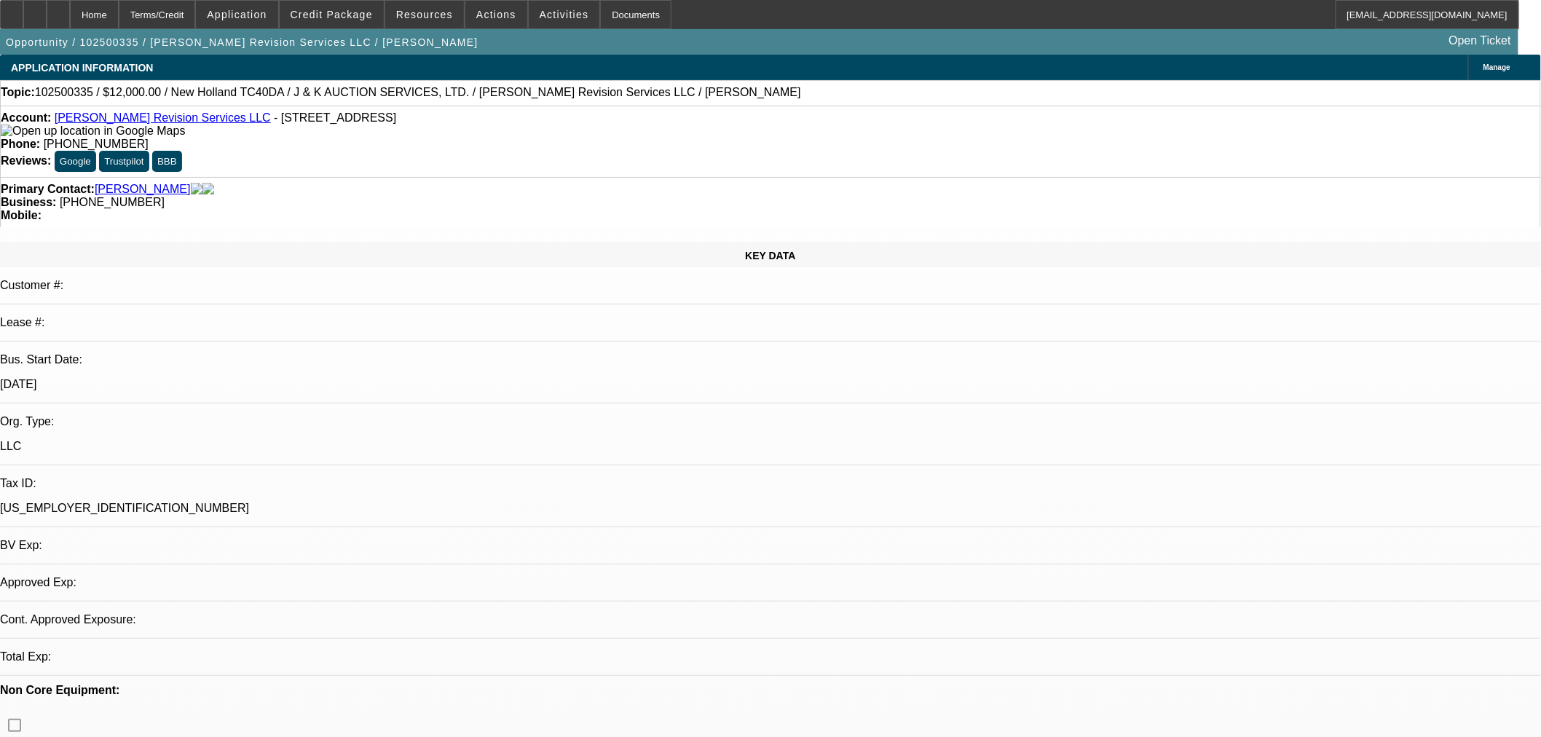
select select "0"
select select "2"
select select "0"
select select "6"
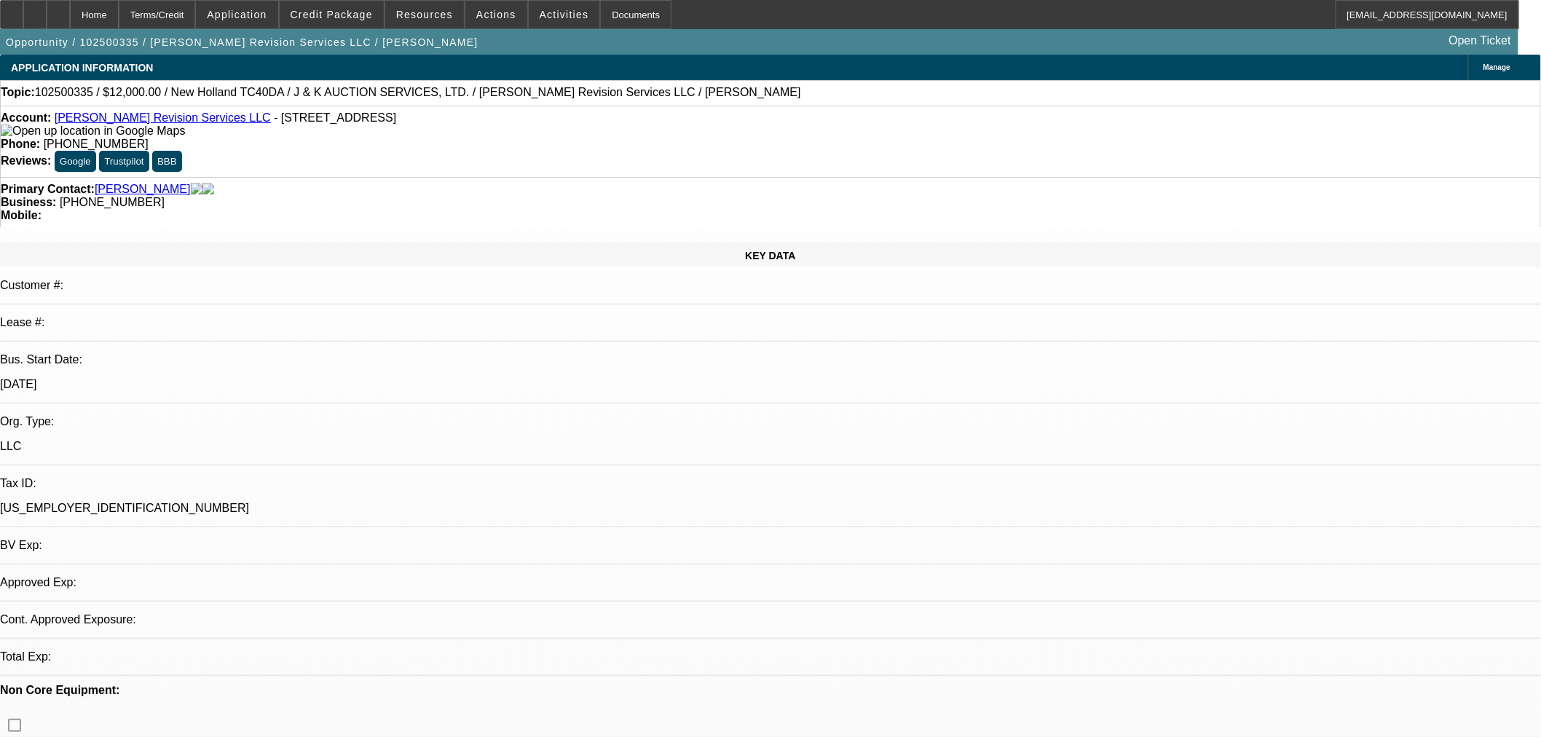
select select "0"
select select "2"
select select "0"
select select "6"
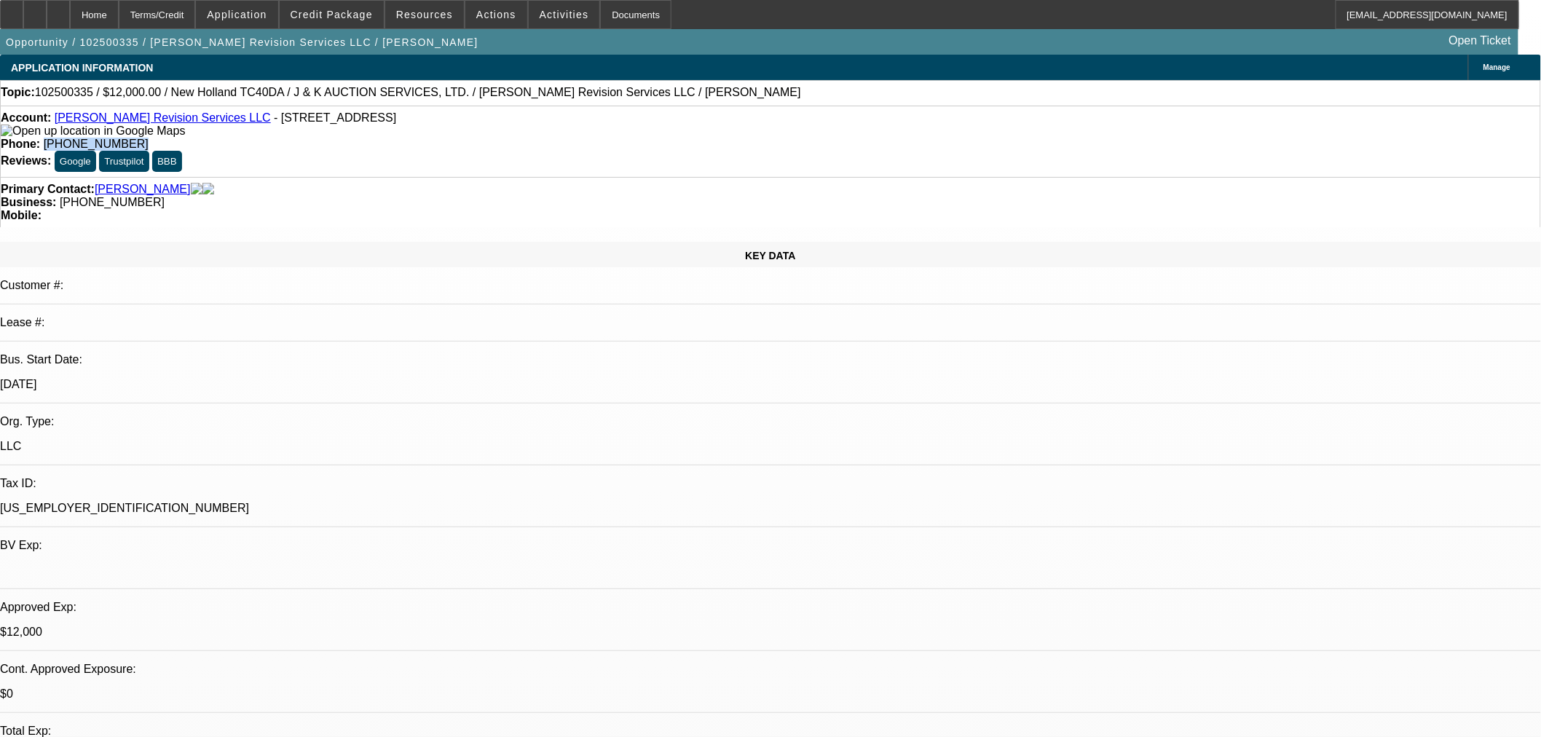
drag, startPoint x: 642, startPoint y: 124, endPoint x: 559, endPoint y: 129, distance: 83.9
click at [559, 129] on div "Account: [PERSON_NAME] Revision Services LLC - [STREET_ADDRESS] Phone: [PHONE_N…" at bounding box center [770, 141] width 1541 height 71
copy span "[PHONE_NUMBER]"
click at [632, 138] on div "Phone: [PHONE_NUMBER]" at bounding box center [771, 144] width 1540 height 13
drag, startPoint x: 631, startPoint y: 119, endPoint x: 561, endPoint y: 121, distance: 70.7
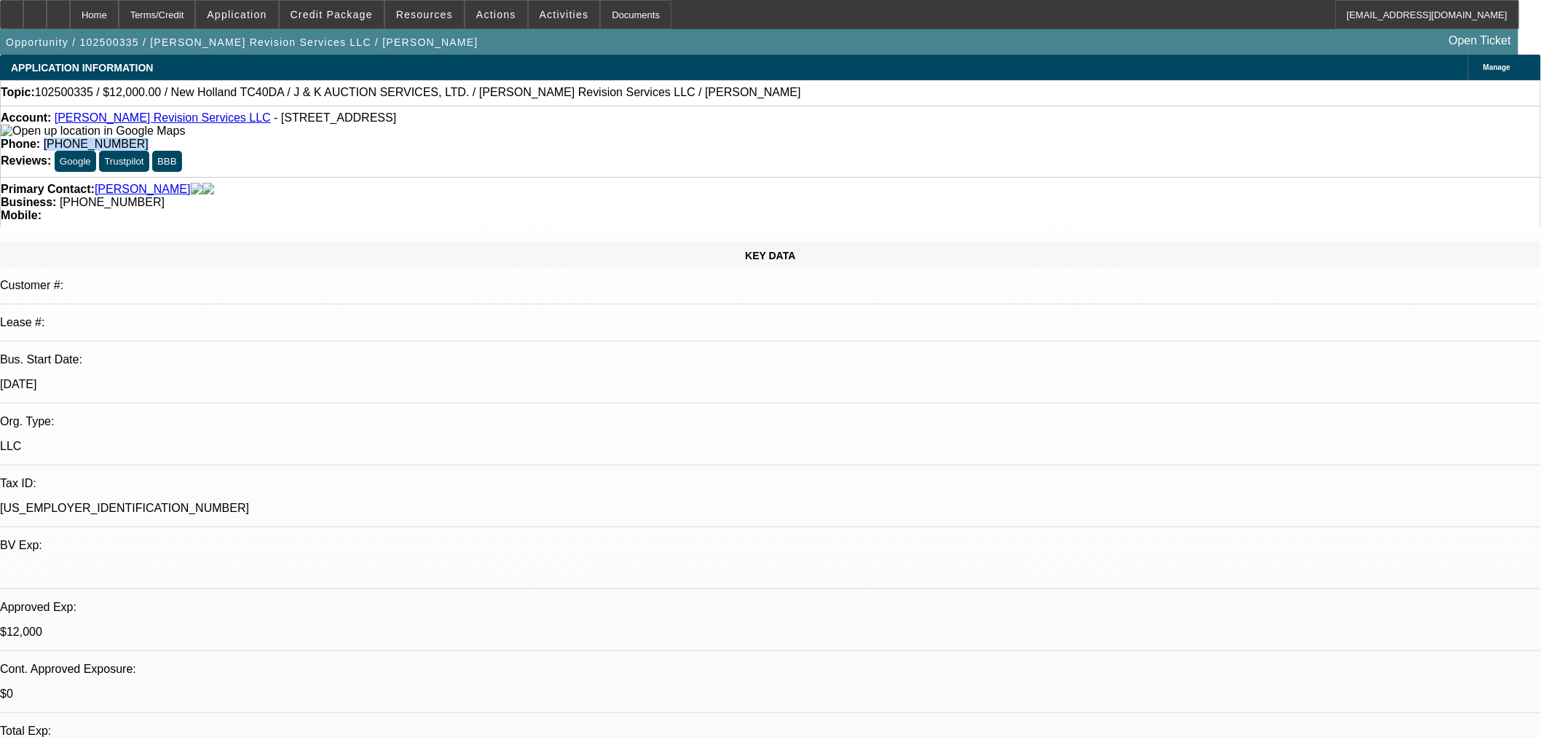
click at [561, 138] on div "Phone: [PHONE_NUMBER]" at bounding box center [771, 144] width 1540 height 13
copy span "[PHONE_NUMBER]"
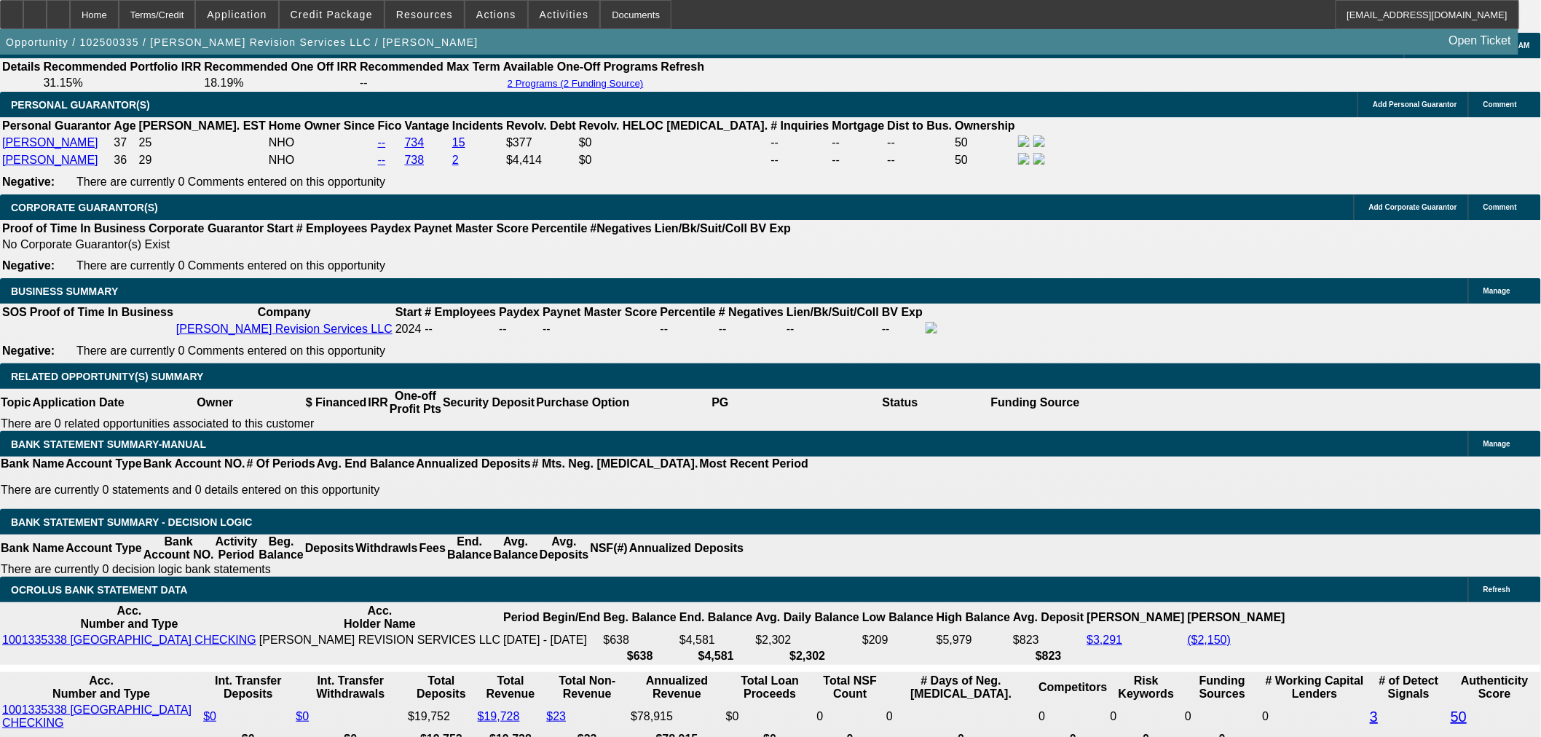
scroll to position [2158, 0]
